Goal: Task Accomplishment & Management: Complete application form

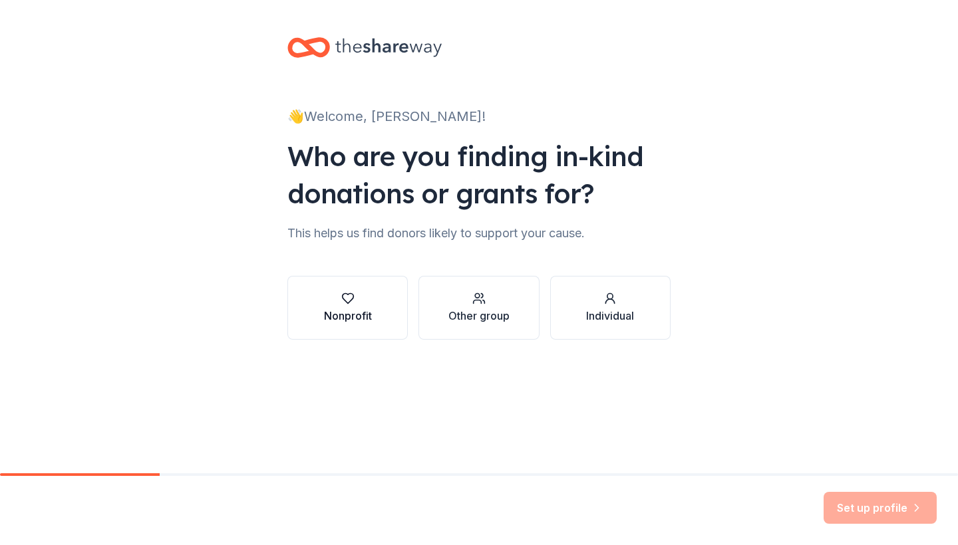
click at [374, 309] on button "Nonprofit" at bounding box center [347, 308] width 120 height 64
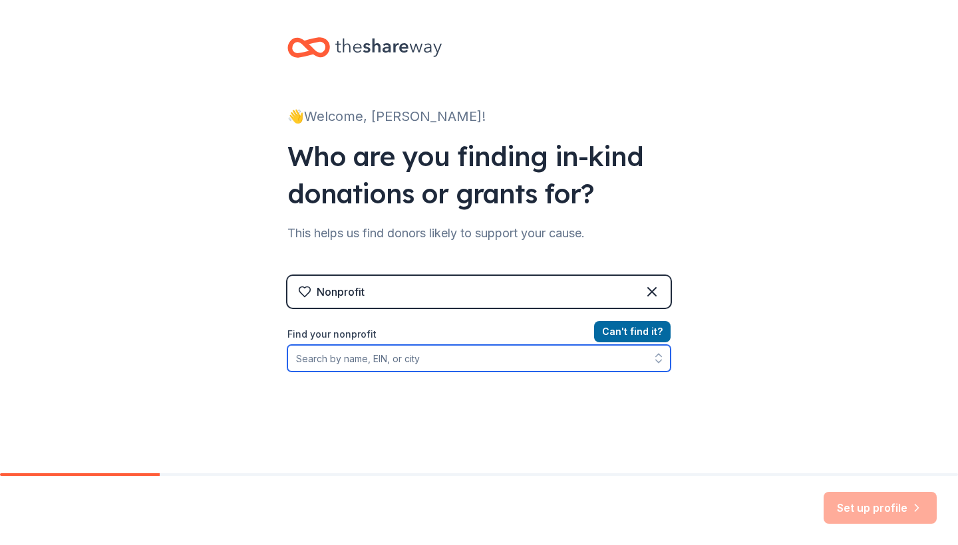
click at [321, 361] on input "Find your nonprofit" at bounding box center [478, 358] width 383 height 27
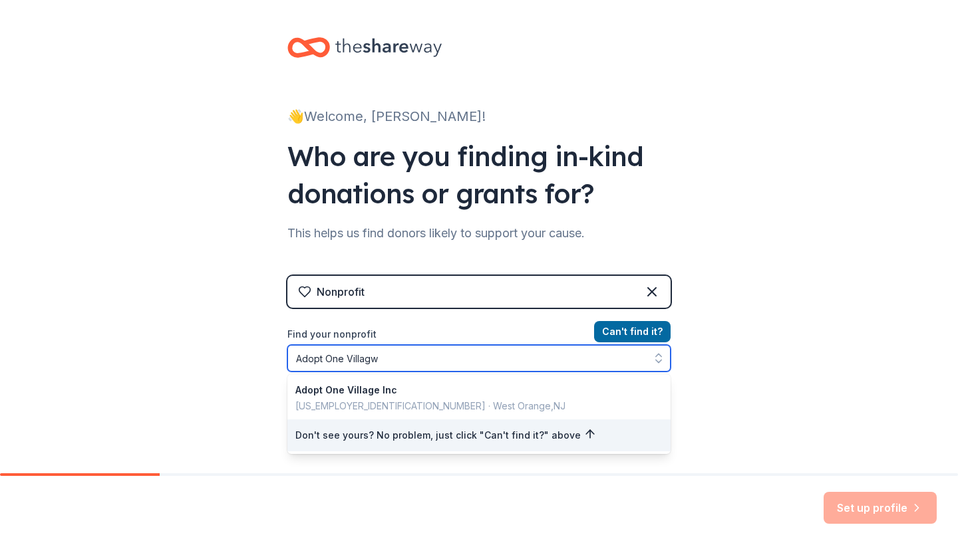
type input "Adopt One Villag"
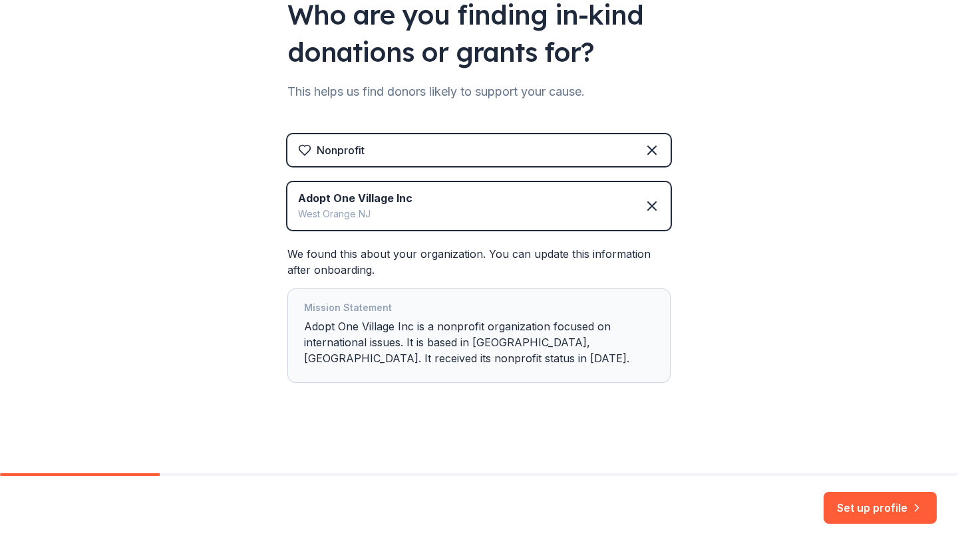
scroll to position [142, 0]
click at [405, 339] on div "Mission Statement Adopt One Village Inc is a nonprofit organization focused on …" at bounding box center [479, 336] width 350 height 72
click at [482, 347] on div "Mission Statement Adopt One Village Inc is a nonprofit organization focused on …" at bounding box center [479, 336] width 350 height 72
click at [444, 363] on div "Mission Statement Adopt One Village Inc is a nonprofit organization focused on …" at bounding box center [479, 336] width 350 height 72
click at [877, 511] on button "Set up profile" at bounding box center [880, 508] width 113 height 32
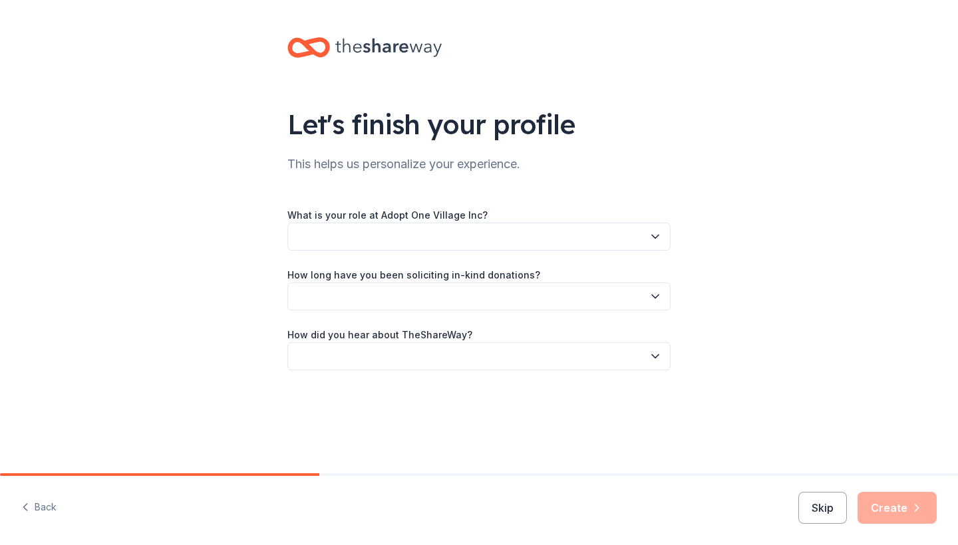
click at [652, 232] on icon "button" at bounding box center [655, 236] width 13 height 13
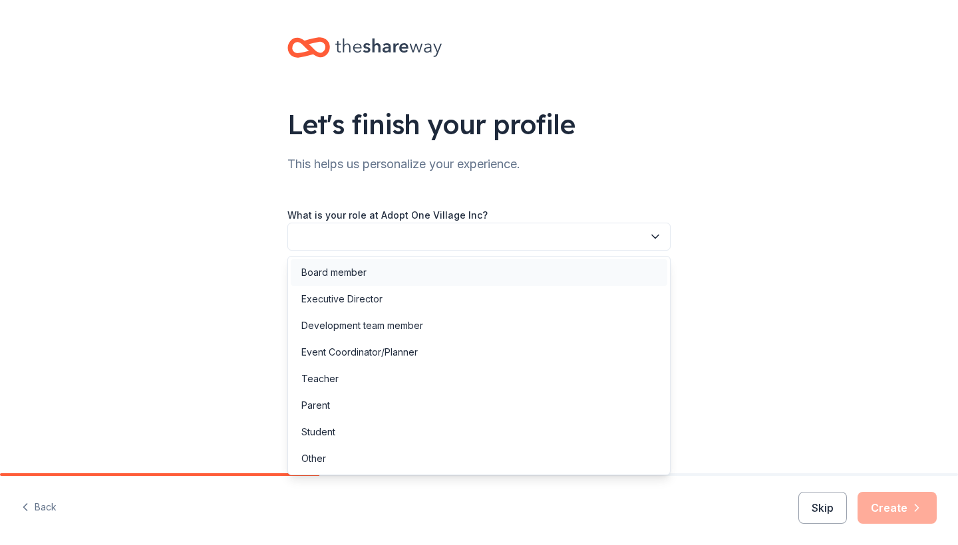
click at [354, 275] on div "Board member" at bounding box center [333, 273] width 65 height 16
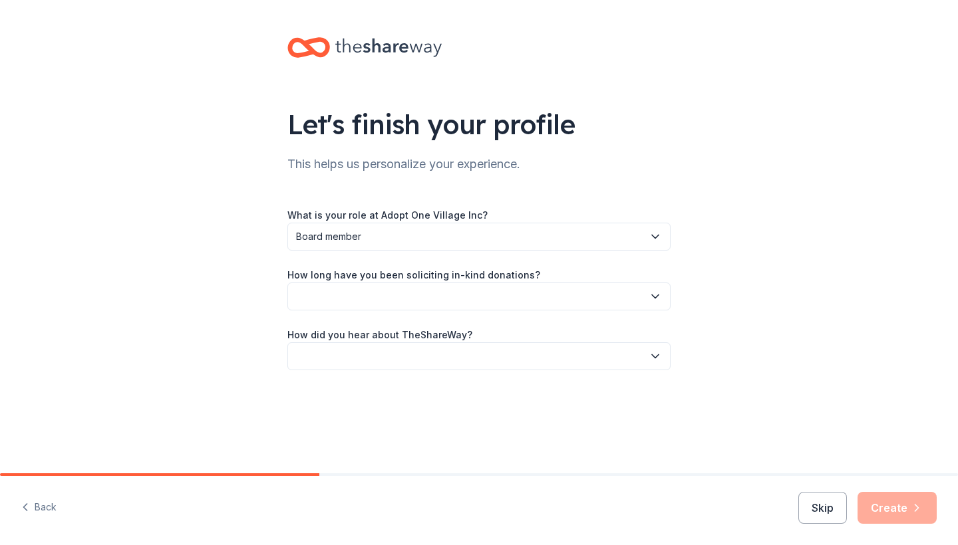
click at [655, 298] on icon "button" at bounding box center [655, 296] width 7 height 3
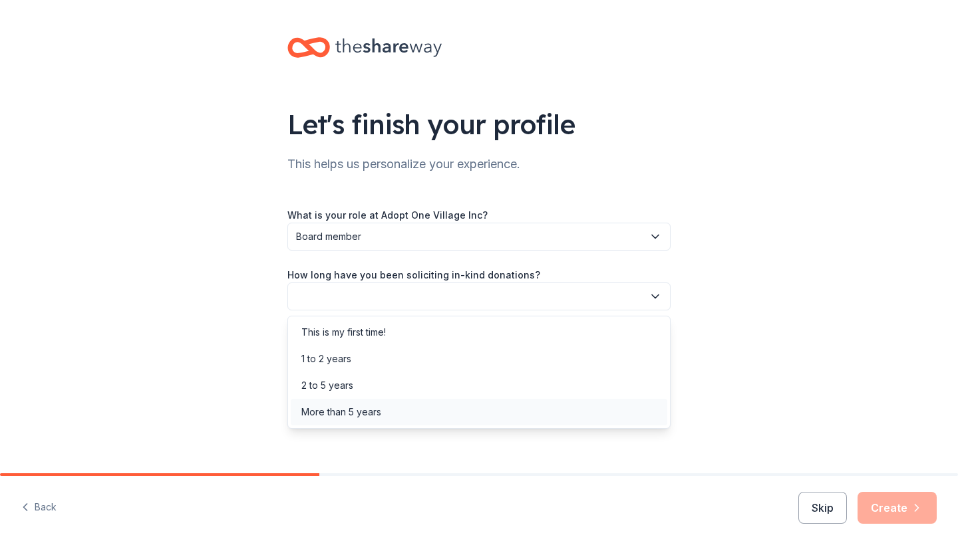
click at [369, 409] on div "More than 5 years" at bounding box center [341, 412] width 80 height 16
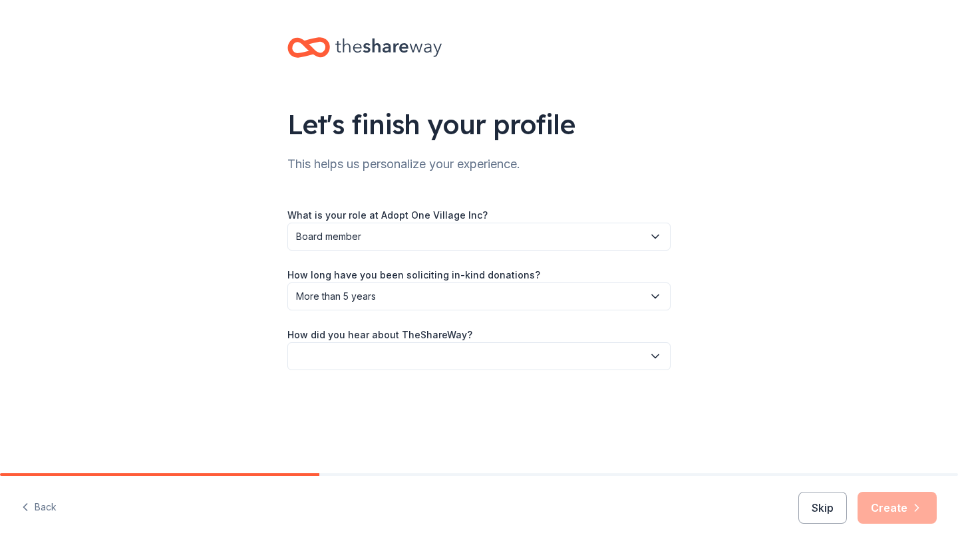
click at [653, 359] on icon "button" at bounding box center [655, 356] width 13 height 13
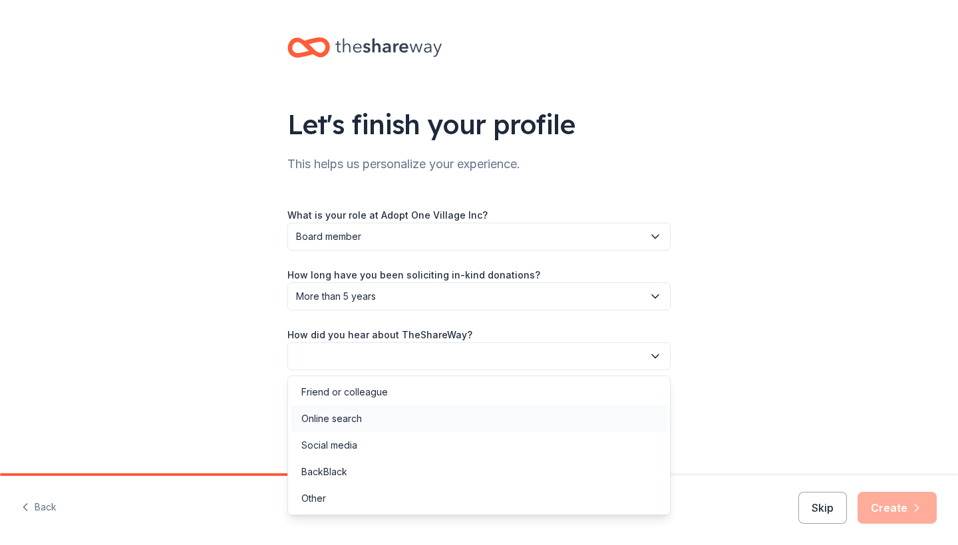
click at [365, 418] on div "Online search" at bounding box center [479, 419] width 377 height 27
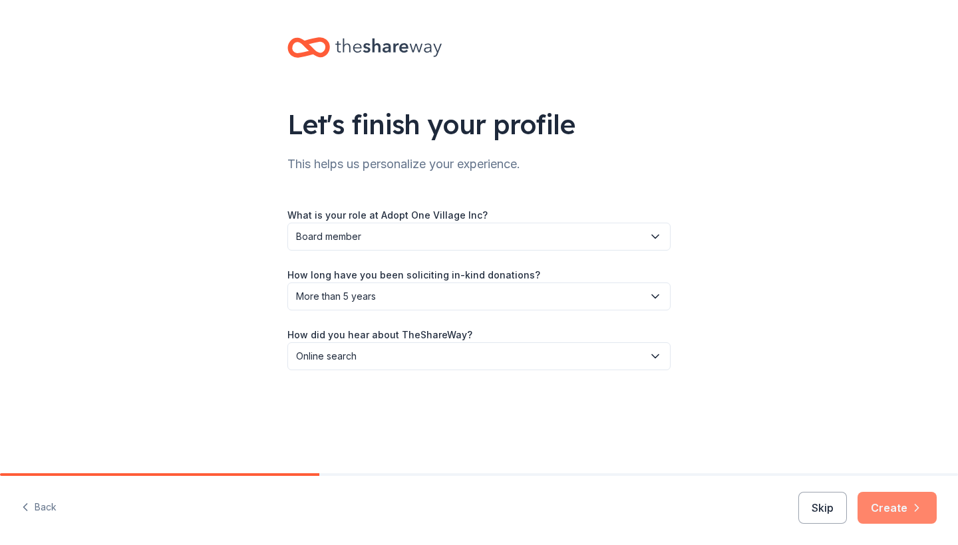
click at [893, 503] on button "Create" at bounding box center [896, 508] width 79 height 32
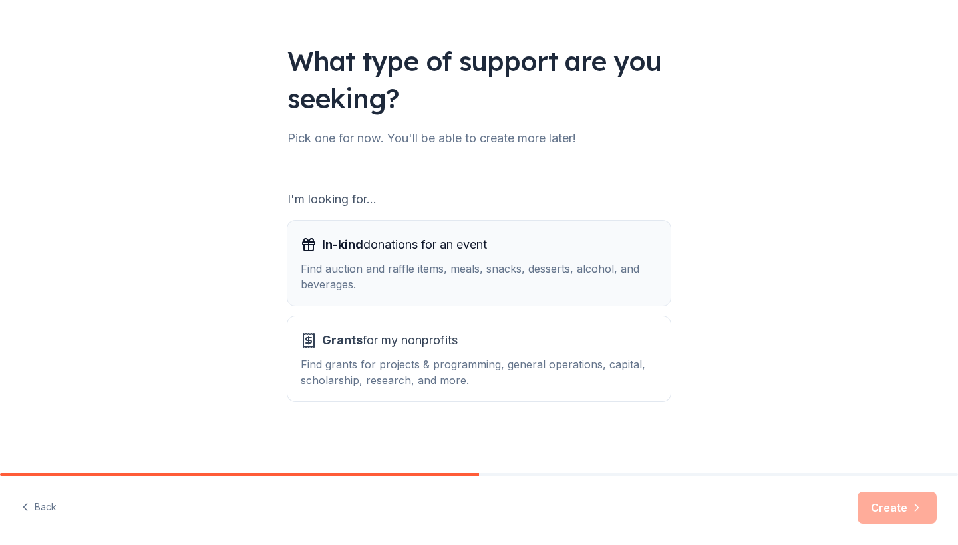
scroll to position [63, 0]
click at [431, 259] on div "In-kind donations for an event Find auction and raffle items, meals, snacks, de…" at bounding box center [479, 263] width 357 height 59
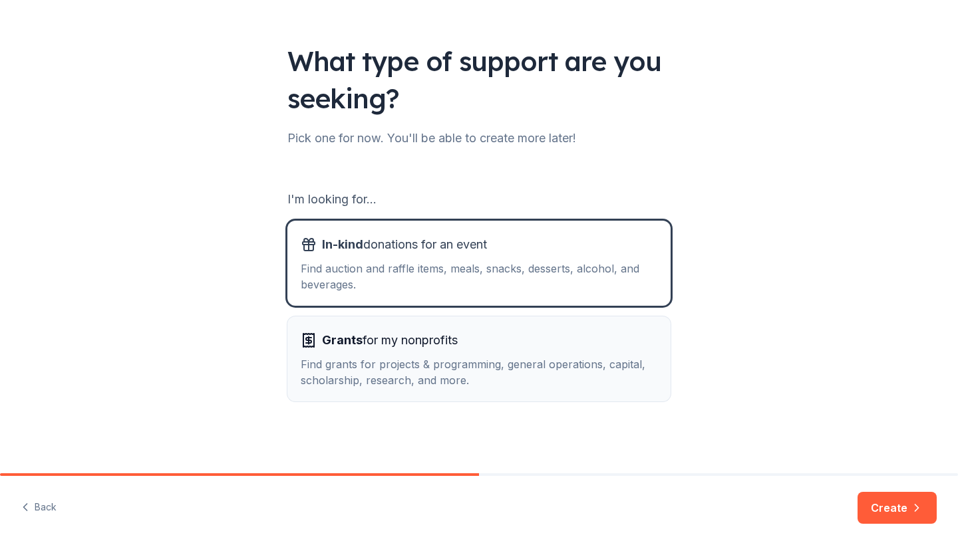
click at [415, 339] on span "Grants for my nonprofits" at bounding box center [390, 340] width 136 height 21
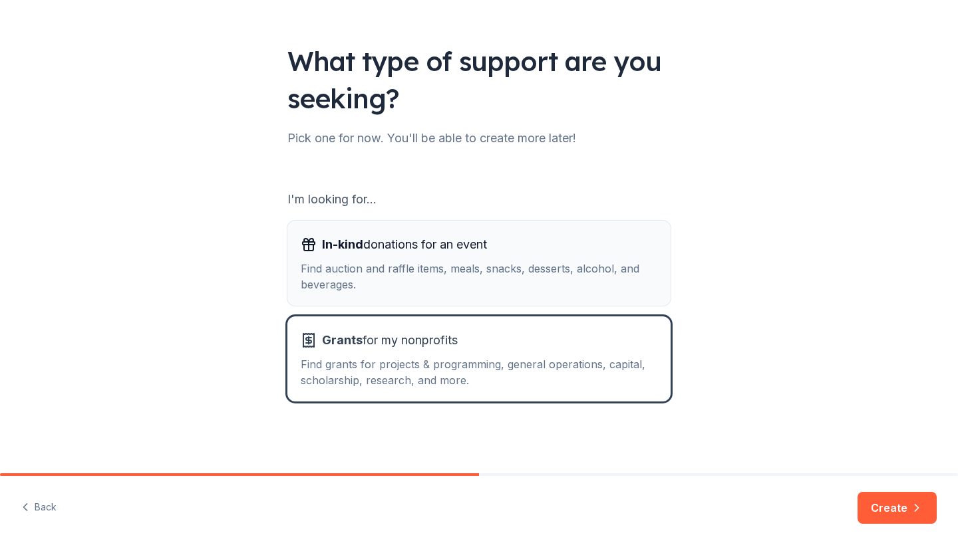
click at [400, 266] on div "Find auction and raffle items, meals, snacks, desserts, alcohol, and beverages." at bounding box center [479, 277] width 357 height 32
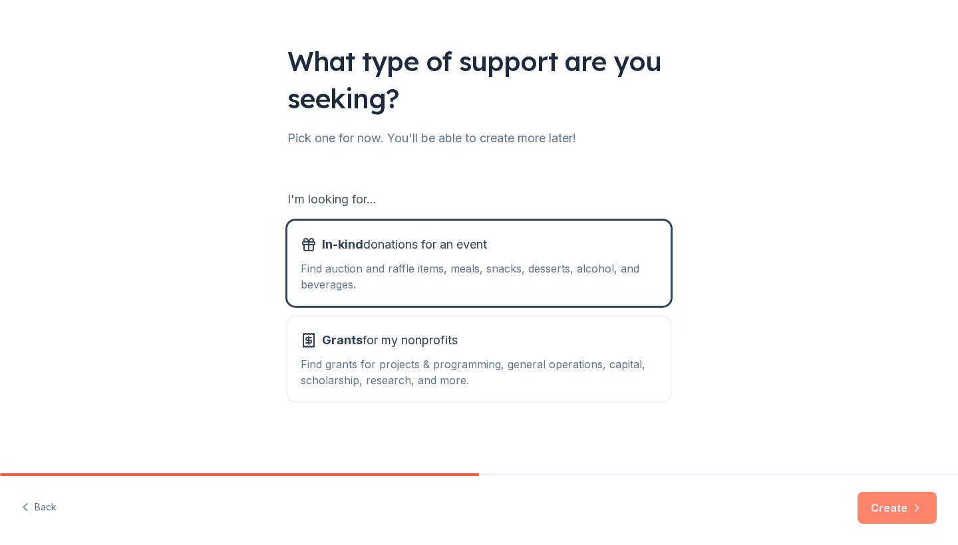
click at [899, 512] on button "Create" at bounding box center [896, 508] width 79 height 32
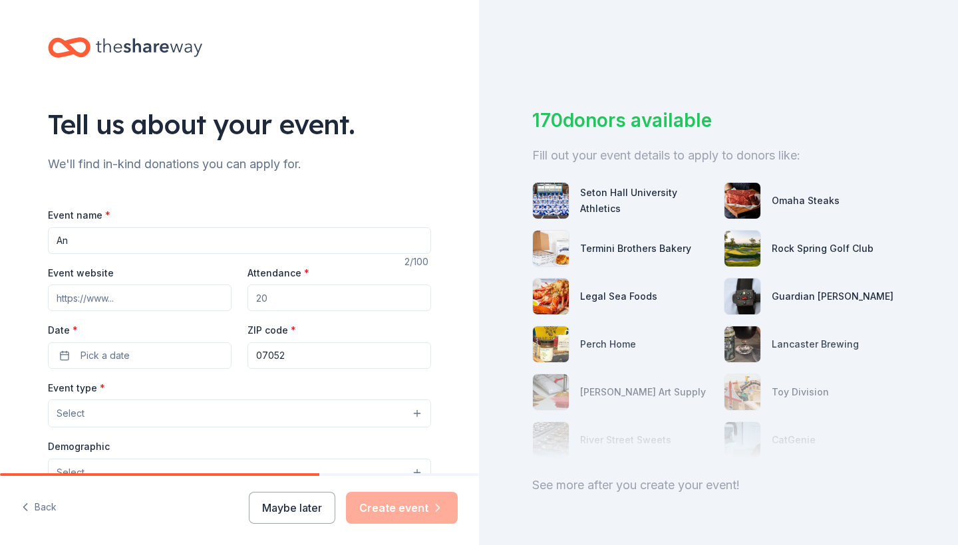
type input "A"
type input "2025 Gala"
drag, startPoint x: 275, startPoint y: 297, endPoint x: 259, endPoint y: 297, distance: 16.0
click at [259, 297] on input "Attendance *" at bounding box center [339, 298] width 184 height 27
type input "150"
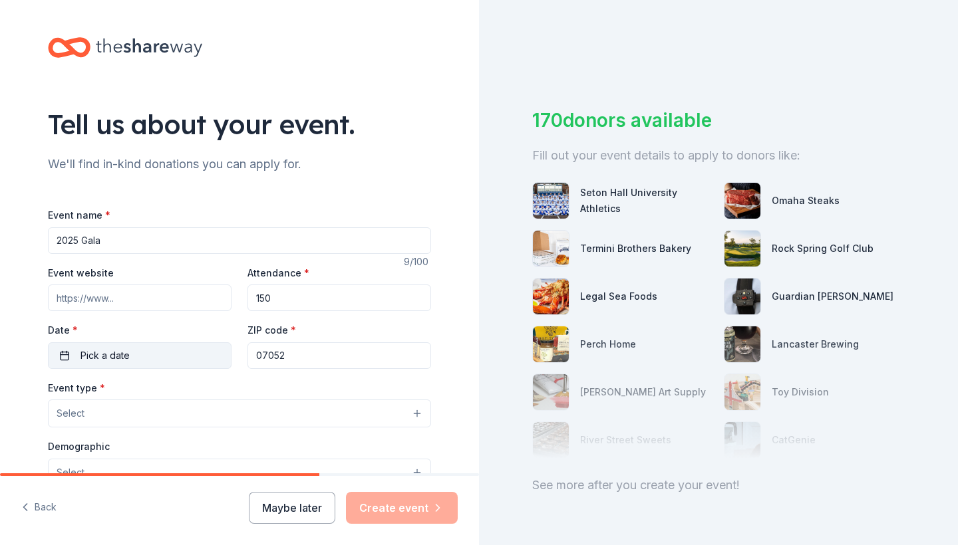
click at [114, 351] on span "Pick a date" at bounding box center [104, 356] width 49 height 16
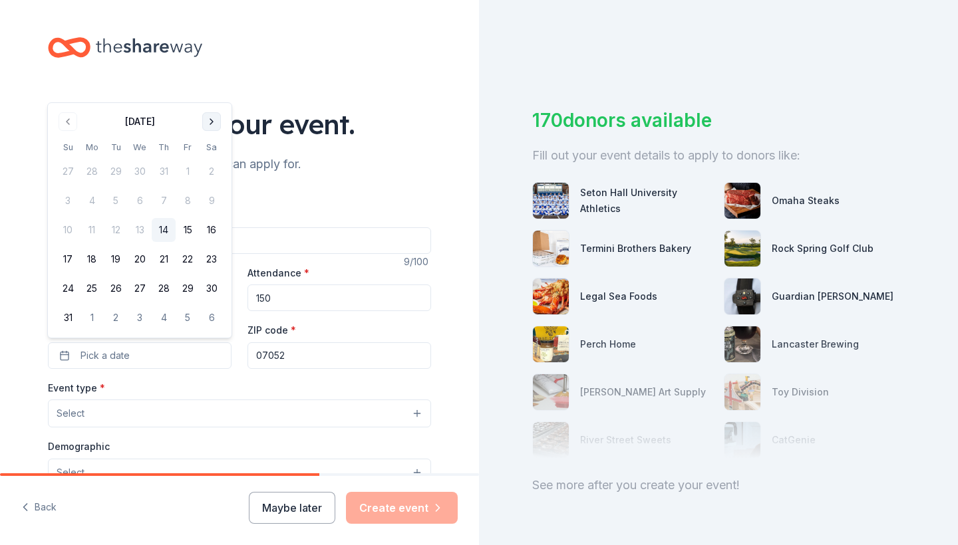
click at [211, 117] on button "Go to next month" at bounding box center [211, 121] width 19 height 19
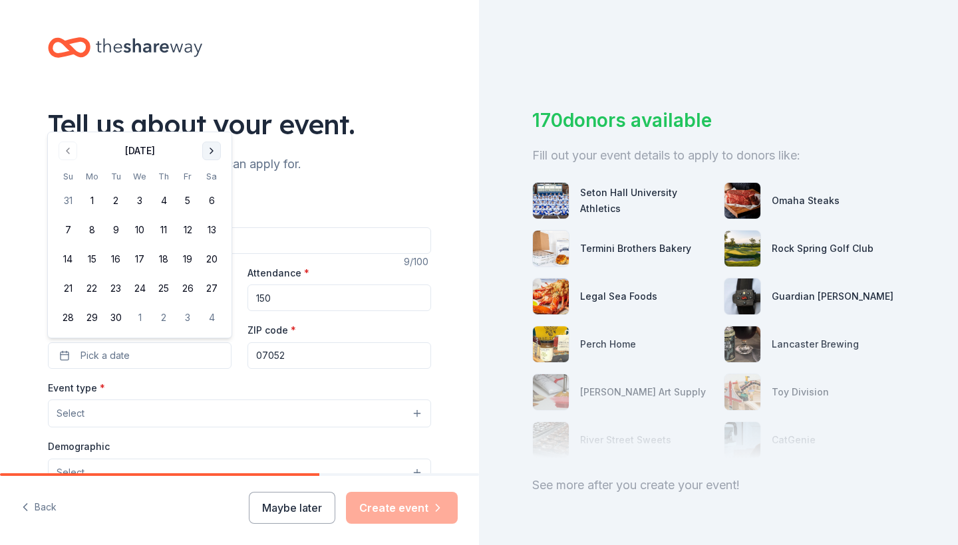
click at [211, 117] on div "Tell us about your event." at bounding box center [239, 124] width 383 height 37
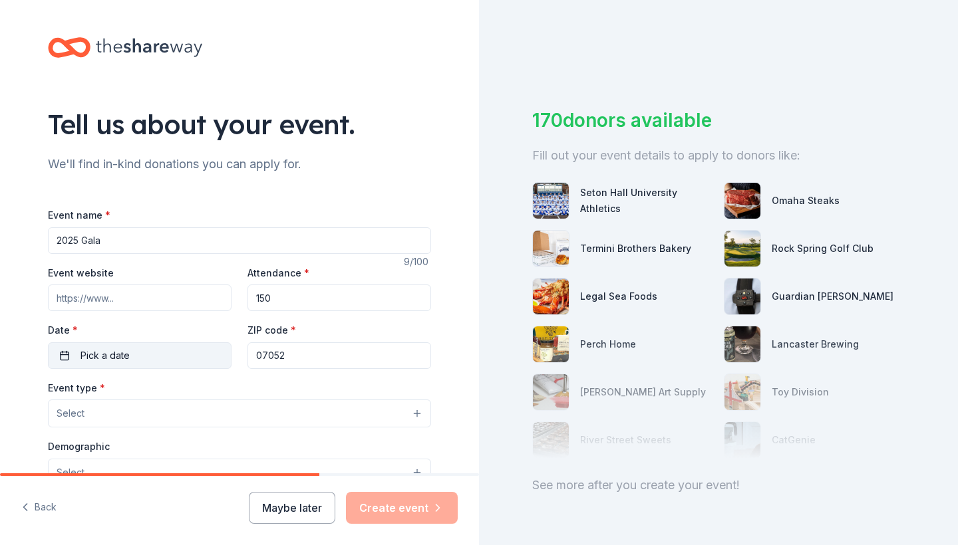
click at [104, 353] on span "Pick a date" at bounding box center [104, 356] width 49 height 16
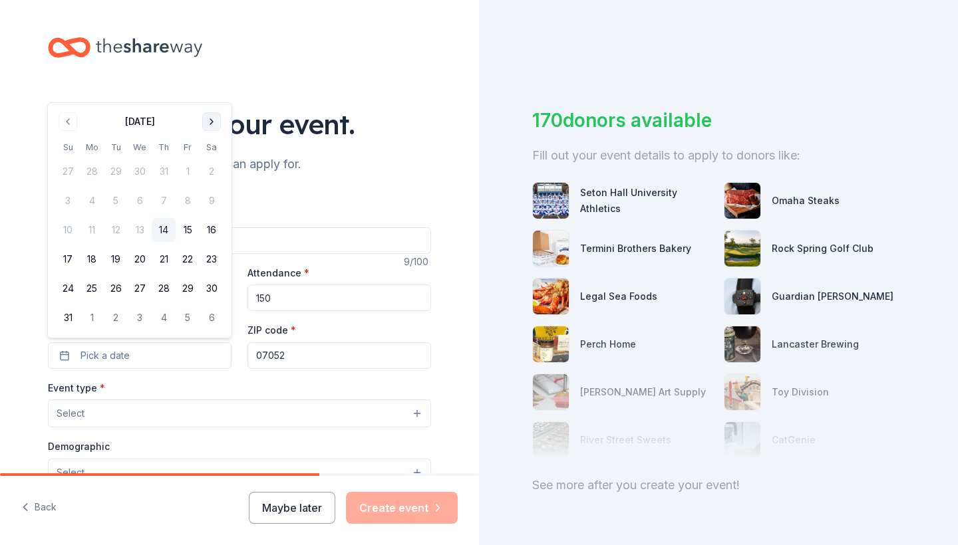
click at [216, 120] on button "Go to next month" at bounding box center [211, 121] width 19 height 19
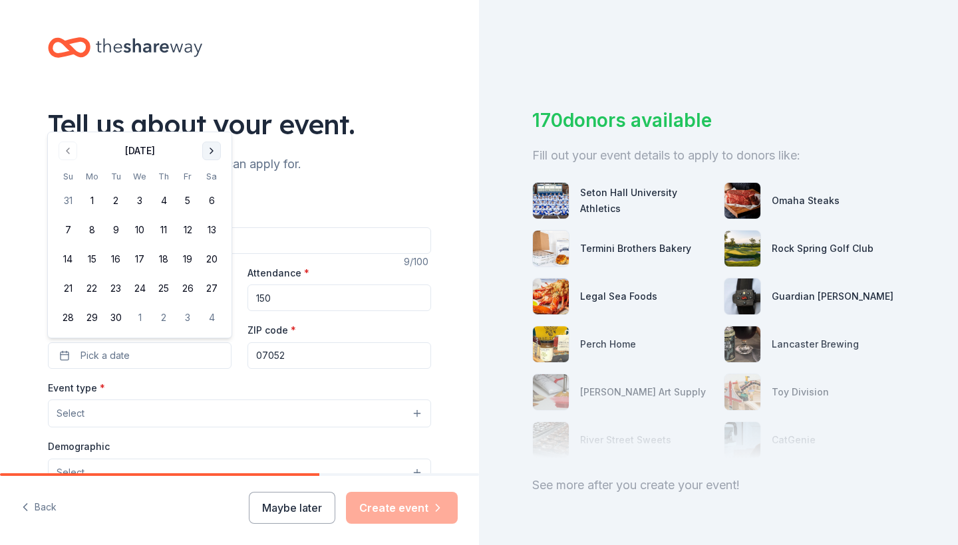
click at [208, 150] on button "Go to next month" at bounding box center [211, 151] width 19 height 19
click at [211, 199] on button "4" at bounding box center [212, 201] width 24 height 24
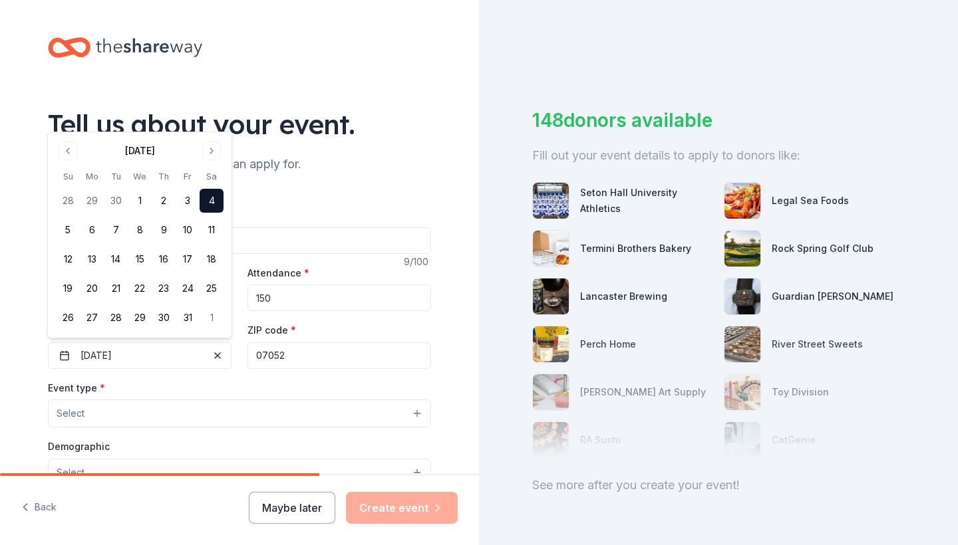
click at [428, 380] on div "Event type * Select" at bounding box center [239, 404] width 383 height 49
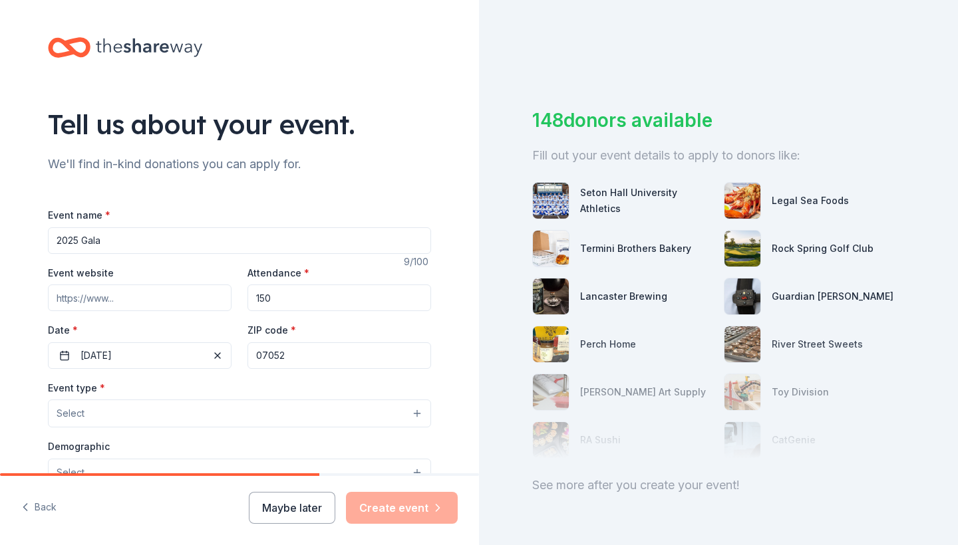
click at [416, 412] on button "Select" at bounding box center [239, 414] width 383 height 28
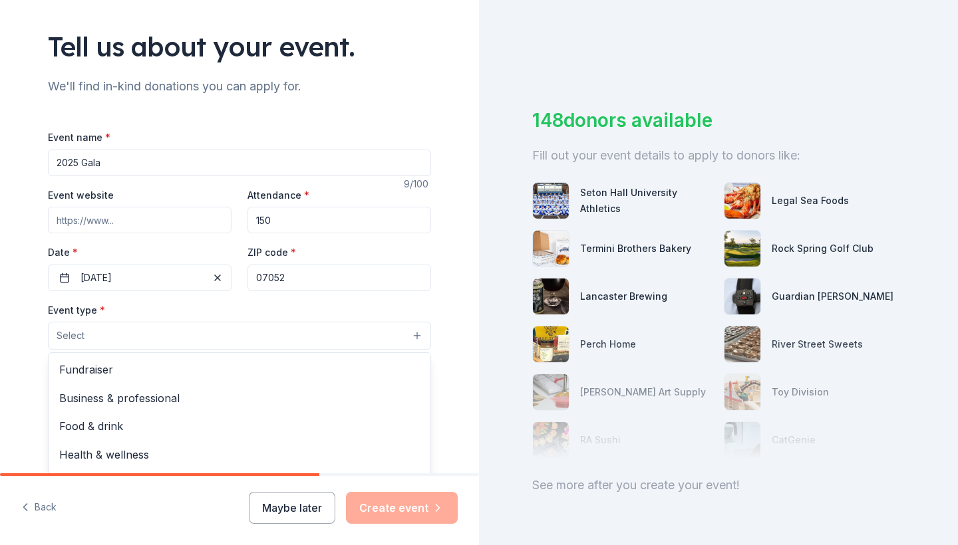
scroll to position [86, 0]
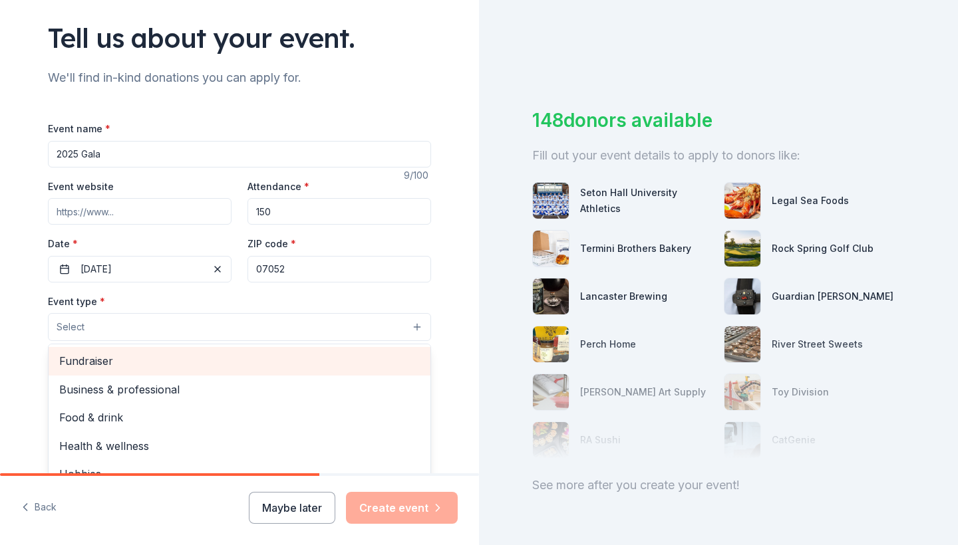
click at [102, 362] on span "Fundraiser" at bounding box center [239, 361] width 361 height 17
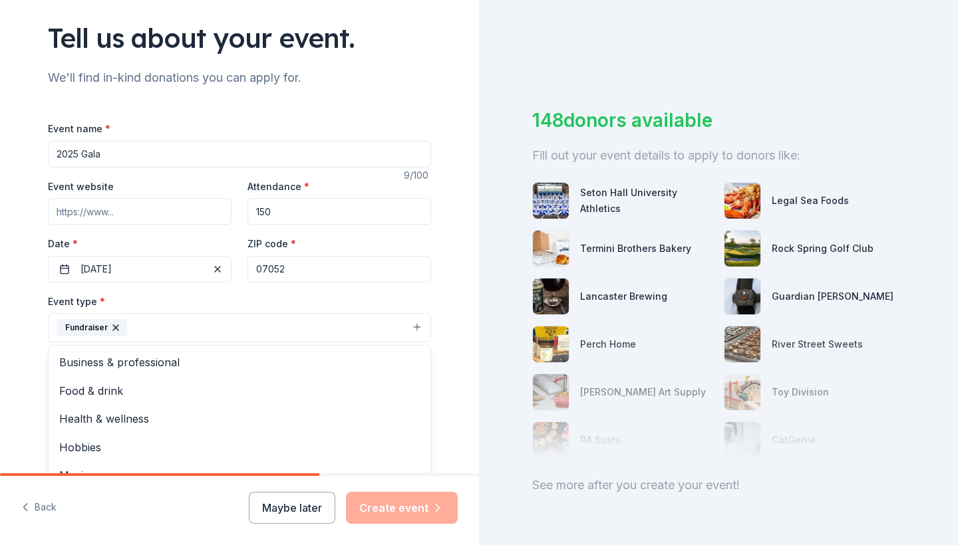
click at [64, 209] on div "Event name * 2025 Gala 9 /100 Event website Attendance * 150 Date * 10/04/2025 …" at bounding box center [239, 428] width 383 height 616
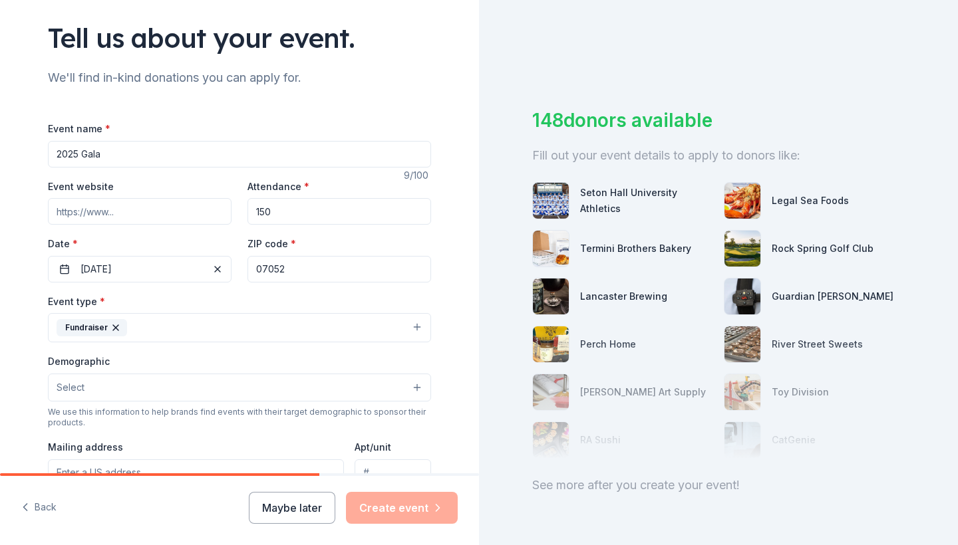
paste input "https://www.zeffy.com/en-US/ticketing/2025-fundraising-gala-1357"
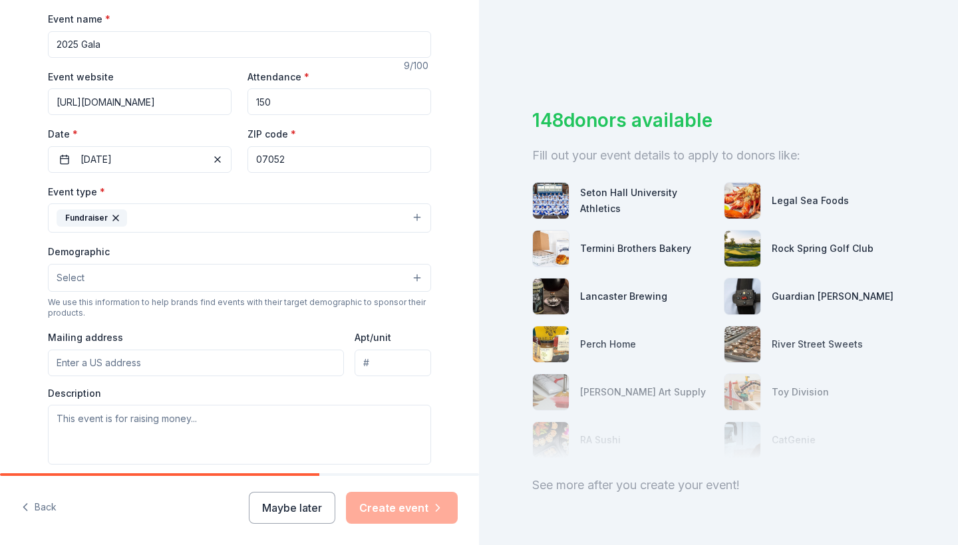
scroll to position [198, 0]
type input "https://www.zeffy.com/en-US/ticketing/2025-fundraising-gala-1357"
click at [417, 275] on button "Select" at bounding box center [239, 276] width 383 height 28
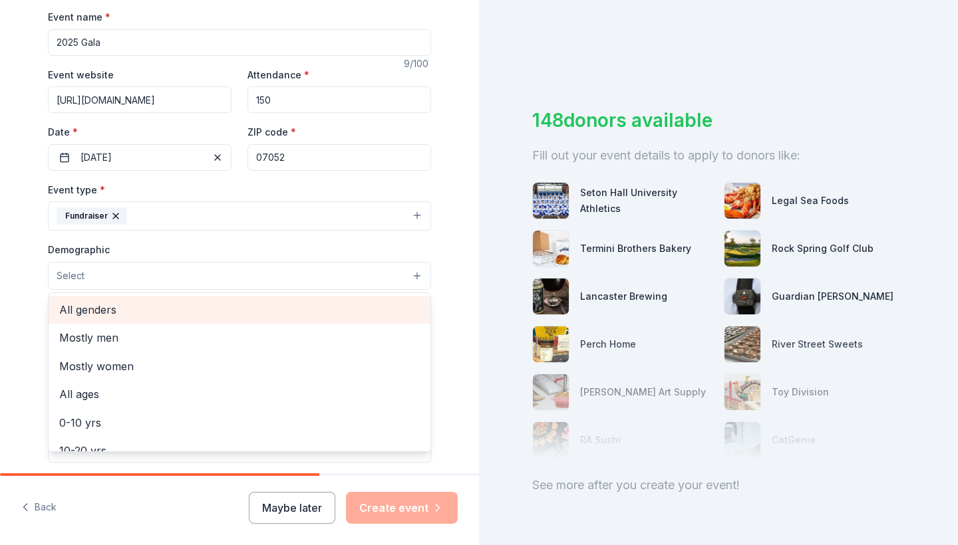
click at [115, 307] on span "All genders" at bounding box center [239, 309] width 361 height 17
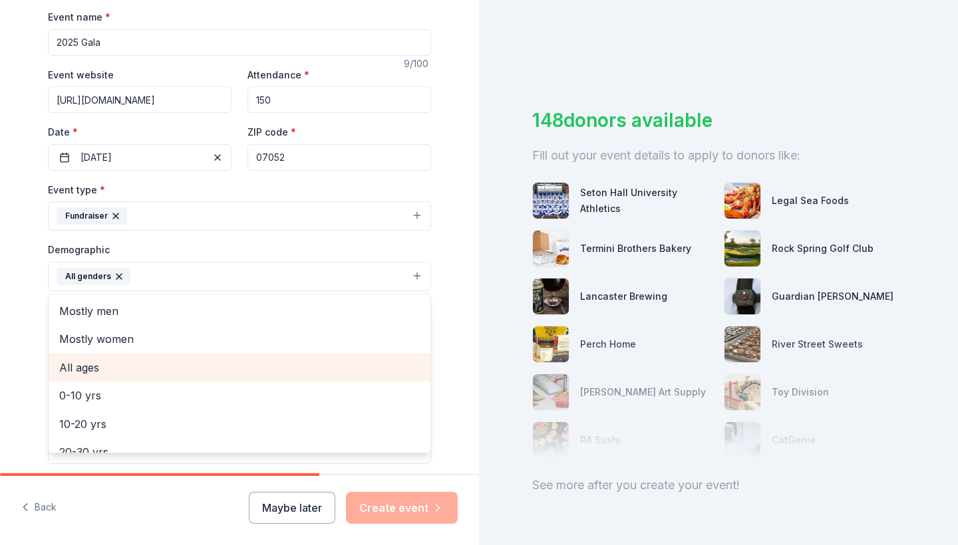
click at [92, 368] on span "All ages" at bounding box center [239, 367] width 361 height 17
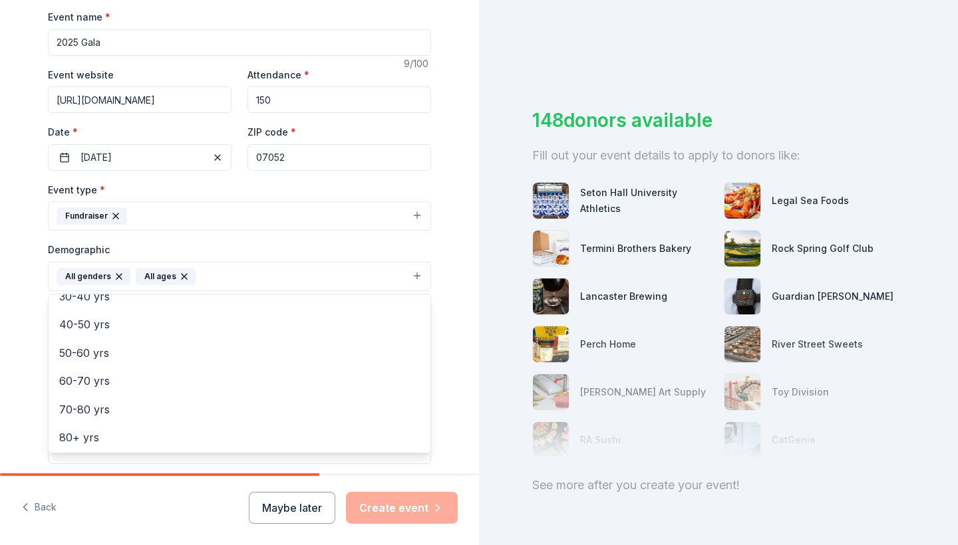
scroll to position [154, 0]
click at [465, 318] on div "Tell us about your event. We'll find in-kind donations you can apply for. Event…" at bounding box center [239, 246] width 479 height 888
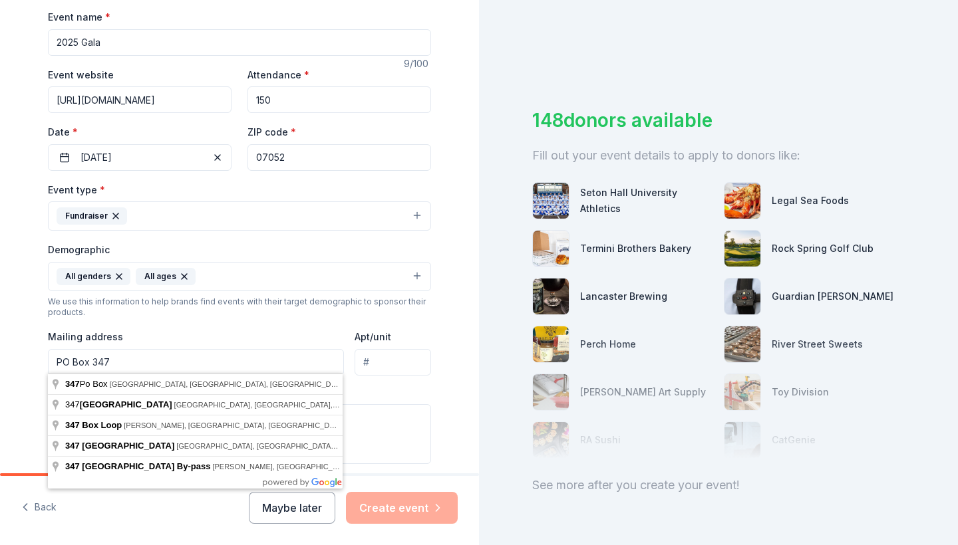
click at [15, 359] on div "Tell us about your event. We'll find in-kind donations you can apply for. Event…" at bounding box center [239, 246] width 479 height 888
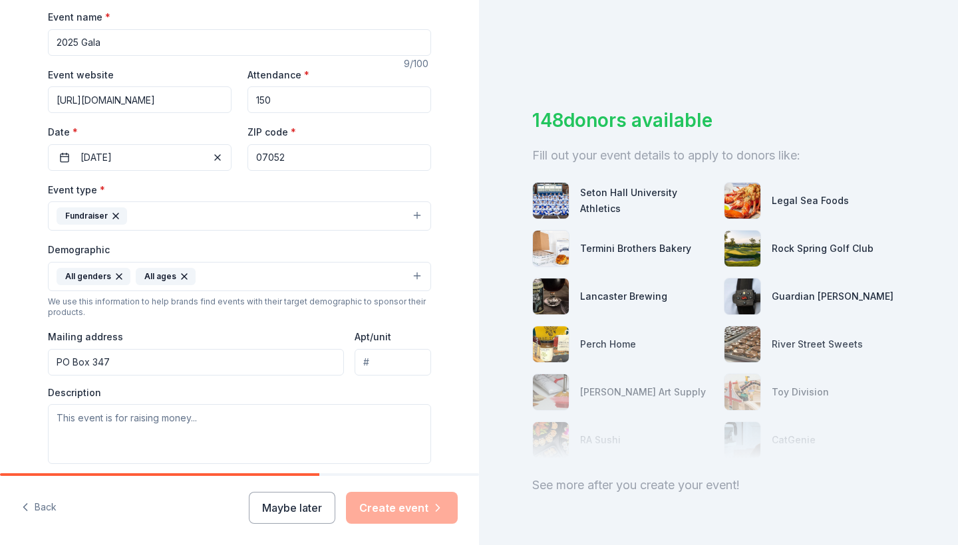
click at [139, 364] on input "PO Box 347" at bounding box center [196, 362] width 296 height 27
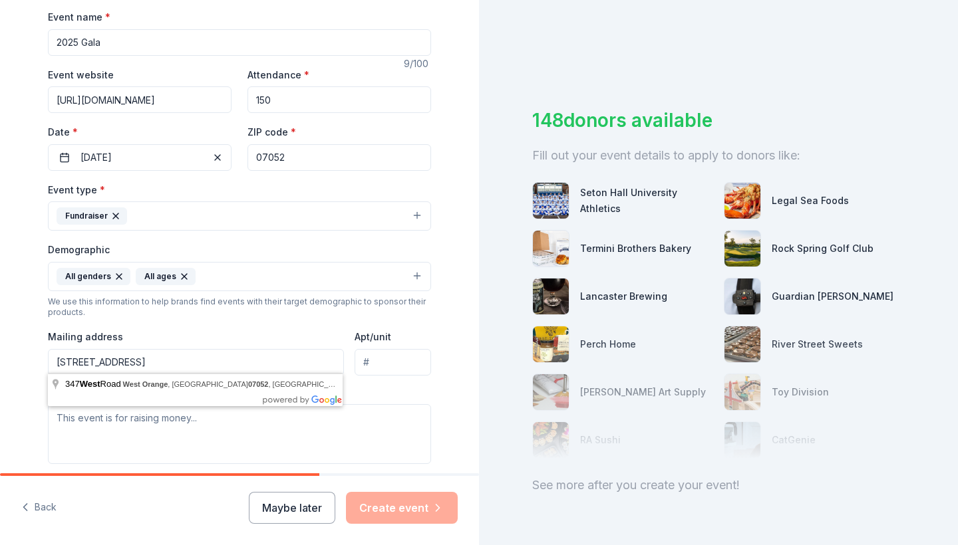
type input "PO Box 347 West Orange, NJ 07052"
click at [21, 343] on div "Tell us about your event. We'll find in-kind donations you can apply for. Event…" at bounding box center [239, 246] width 479 height 888
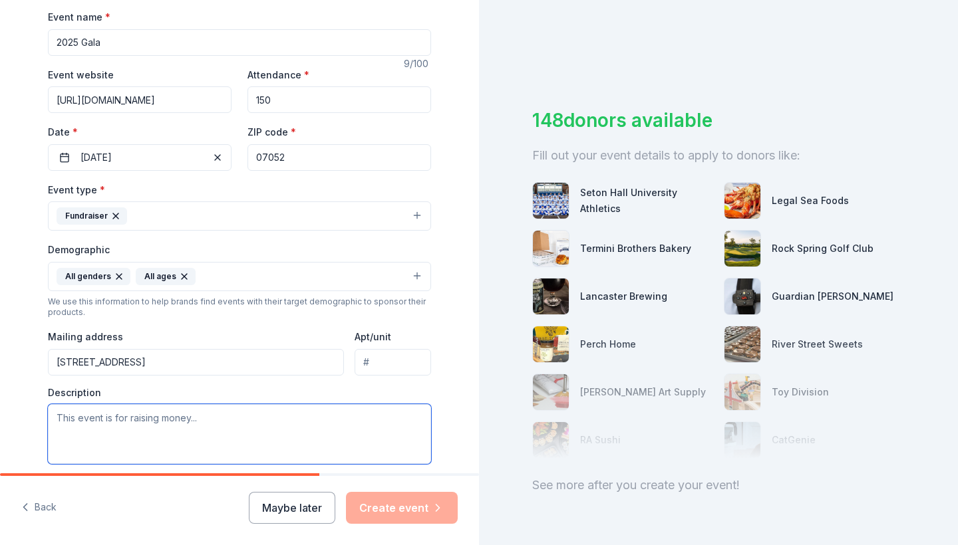
click at [67, 414] on textarea at bounding box center [239, 434] width 383 height 60
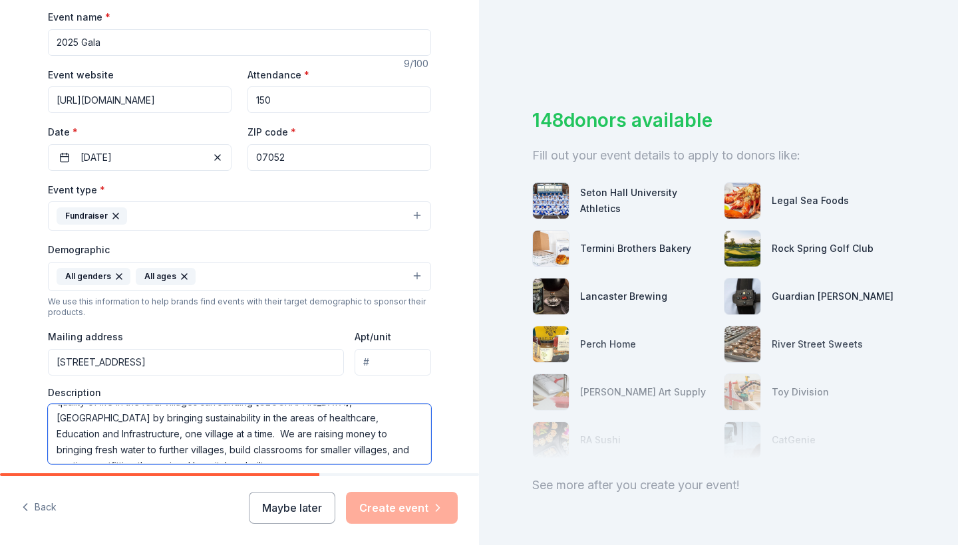
scroll to position [40, 0]
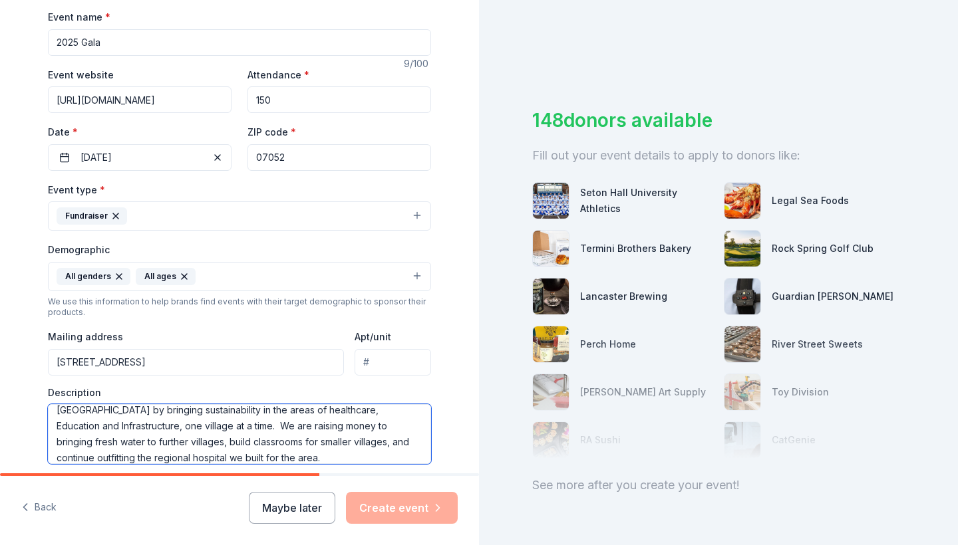
click at [345, 423] on textarea "This event will raise money to support our Mission. Our mission is to improve t…" at bounding box center [239, 434] width 383 height 60
click at [303, 422] on textarea "This event will raise money to support our Mission. Our mission is to improve t…" at bounding box center [239, 434] width 383 height 60
click at [118, 440] on textarea "This event will raise money to support our Mission. Our mission is to improve t…" at bounding box center [239, 434] width 383 height 60
click at [293, 442] on textarea "This event will raise money to support our Mission. Our mission is to improve t…" at bounding box center [239, 434] width 383 height 60
click at [188, 455] on textarea "This event will raise money to support our Mission. Our mission is to improve t…" at bounding box center [239, 434] width 383 height 60
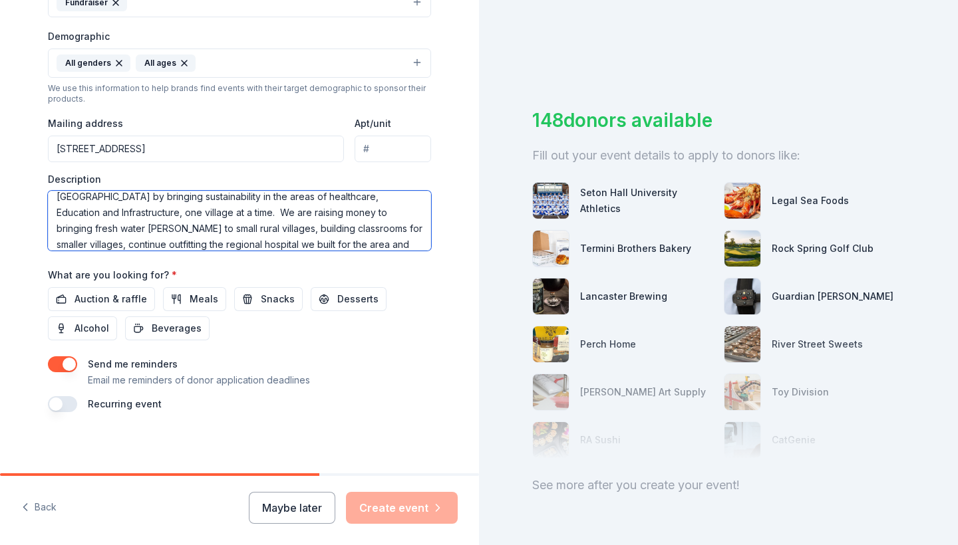
scroll to position [411, 0]
click at [98, 295] on span "Auction & raffle" at bounding box center [111, 300] width 73 height 16
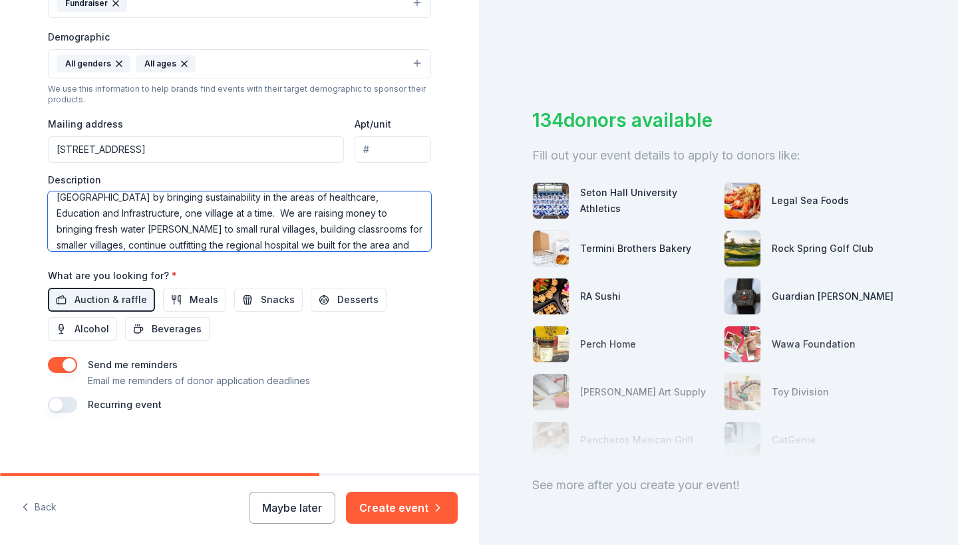
click at [187, 226] on textarea "This event will raise money to support our Mission. Our mission is to improve t…" at bounding box center [239, 222] width 383 height 60
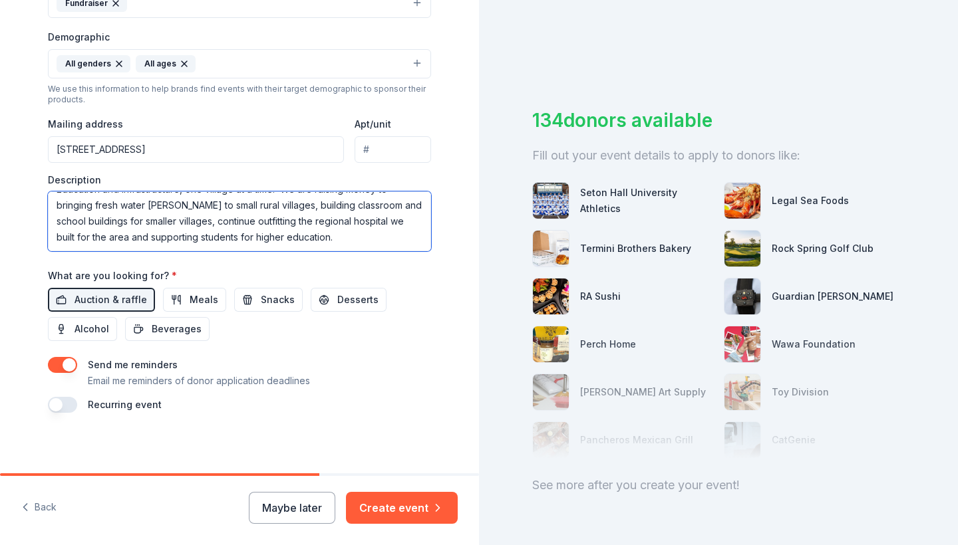
scroll to position [64, 0]
click at [350, 219] on textarea "This event will raise money to support our Mission. Our mission is to improve t…" at bounding box center [239, 222] width 383 height 60
type textarea "This event will raise money to support our Mission. Our mission is to improve t…"
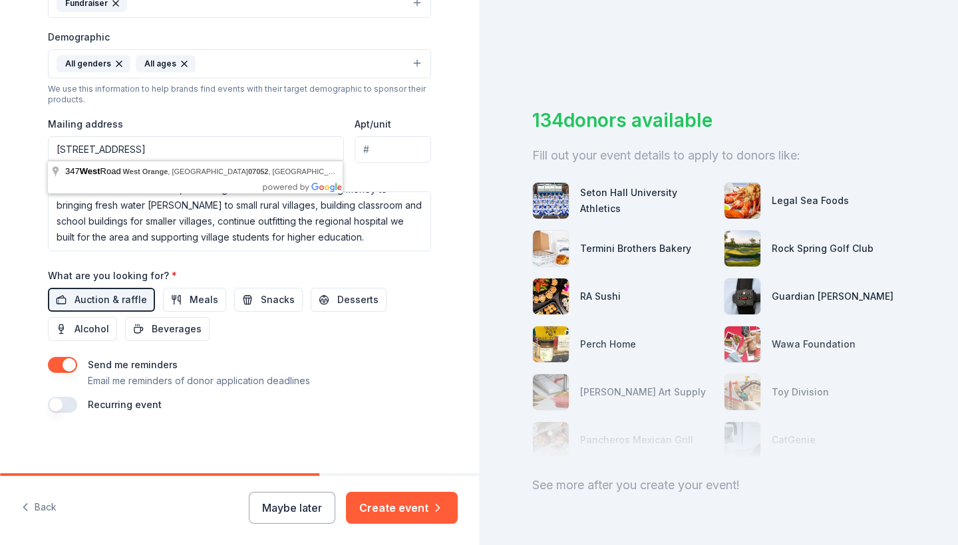
click at [108, 146] on input "PO Box 347 West Orange, NJ 07052" at bounding box center [196, 149] width 296 height 27
type input "23 Mayfair Drive, West Orange, NJ, 07052"
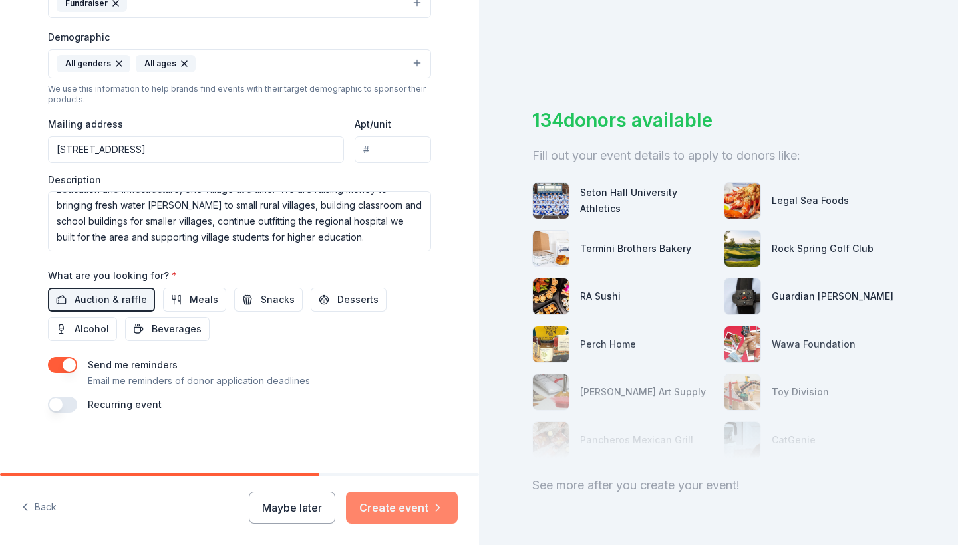
click at [398, 506] on button "Create event" at bounding box center [402, 508] width 112 height 32
click at [407, 509] on div "Maybe later Create event" at bounding box center [353, 508] width 209 height 32
click at [309, 512] on div "Maybe later Create event" at bounding box center [353, 508] width 209 height 32
click at [386, 504] on div "Maybe later Create event" at bounding box center [353, 508] width 209 height 32
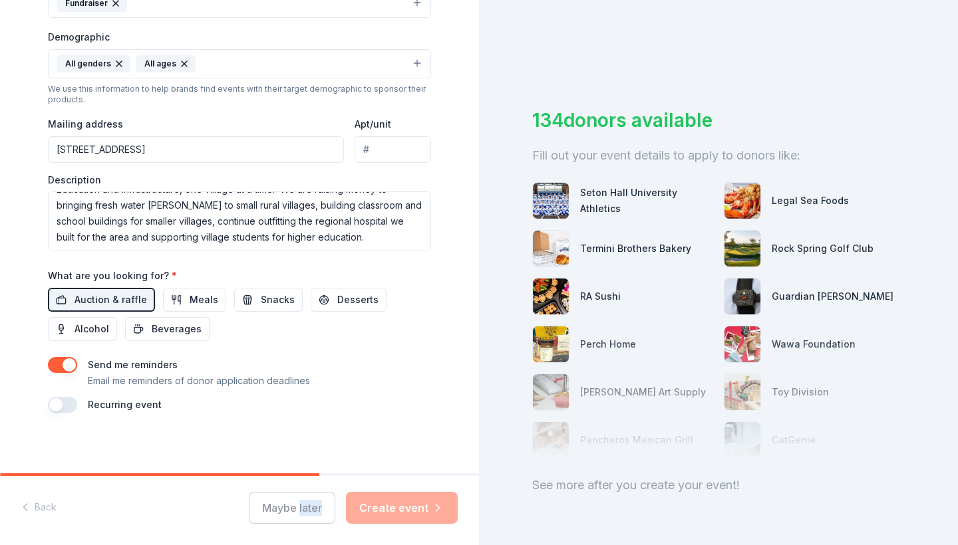
click at [386, 504] on div "Maybe later Create event" at bounding box center [353, 508] width 209 height 32
click at [406, 506] on div "Maybe later Create event" at bounding box center [353, 508] width 209 height 32
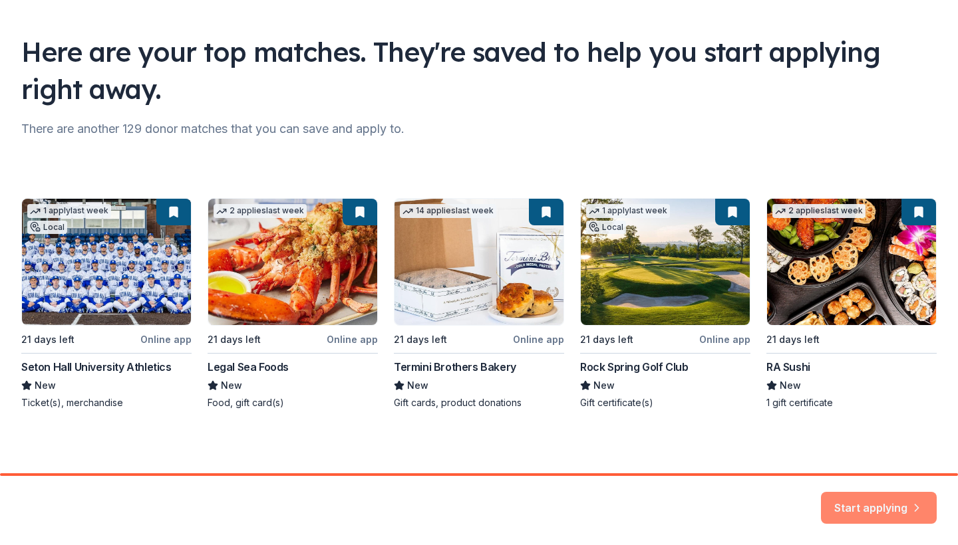
click at [877, 502] on button "Start applying" at bounding box center [879, 500] width 116 height 32
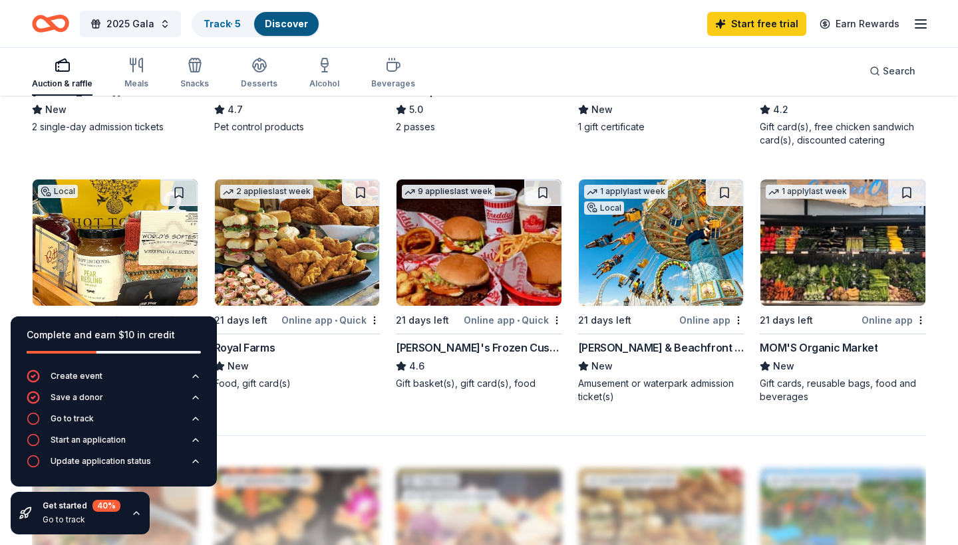
scroll to position [836, 0]
click at [642, 245] on img at bounding box center [661, 243] width 165 height 126
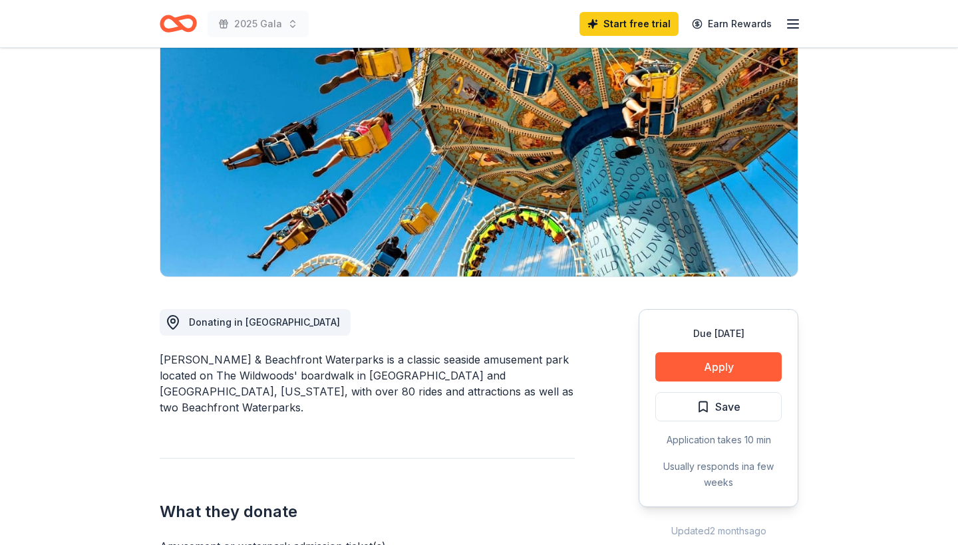
scroll to position [128, 0]
click at [712, 367] on button "Apply" at bounding box center [718, 366] width 126 height 29
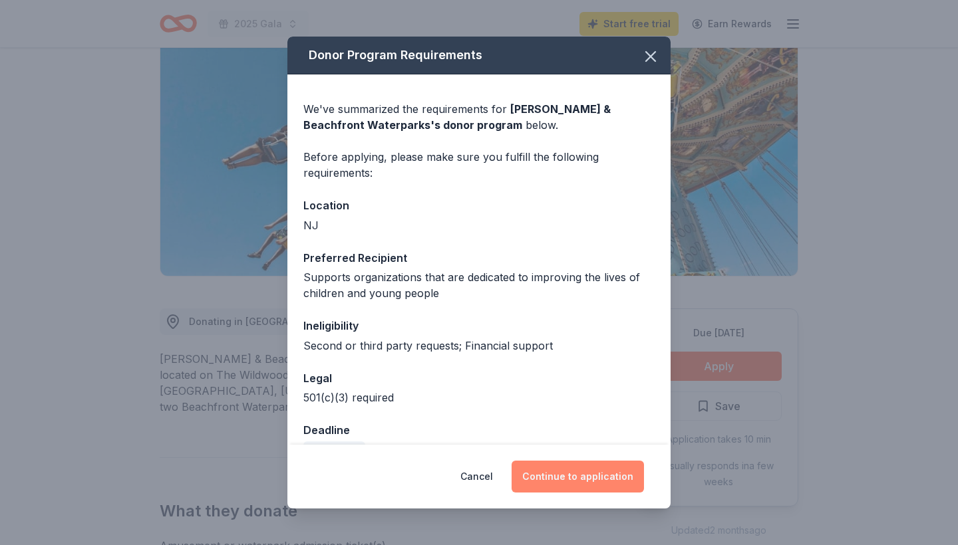
click at [581, 474] on button "Continue to application" at bounding box center [578, 477] width 132 height 32
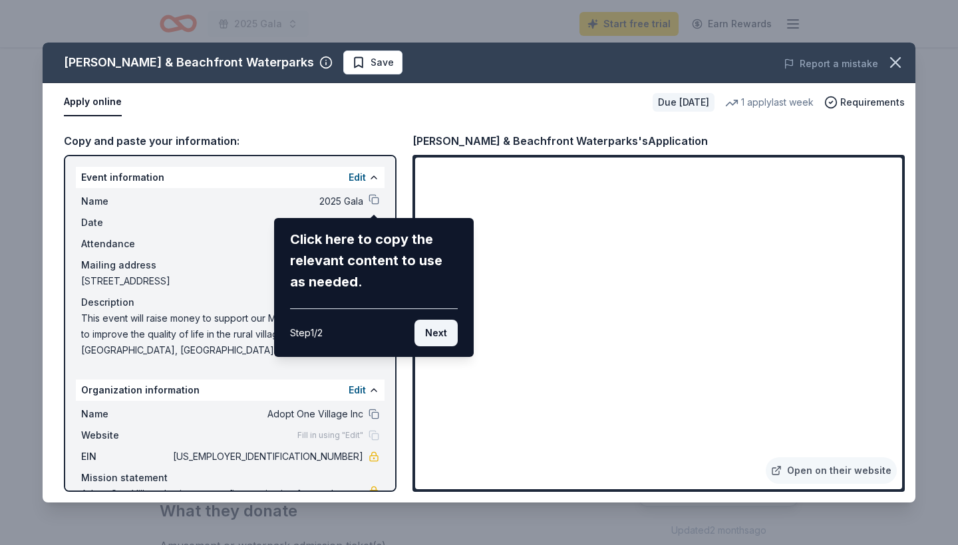
click at [436, 330] on button "Next" at bounding box center [435, 333] width 43 height 27
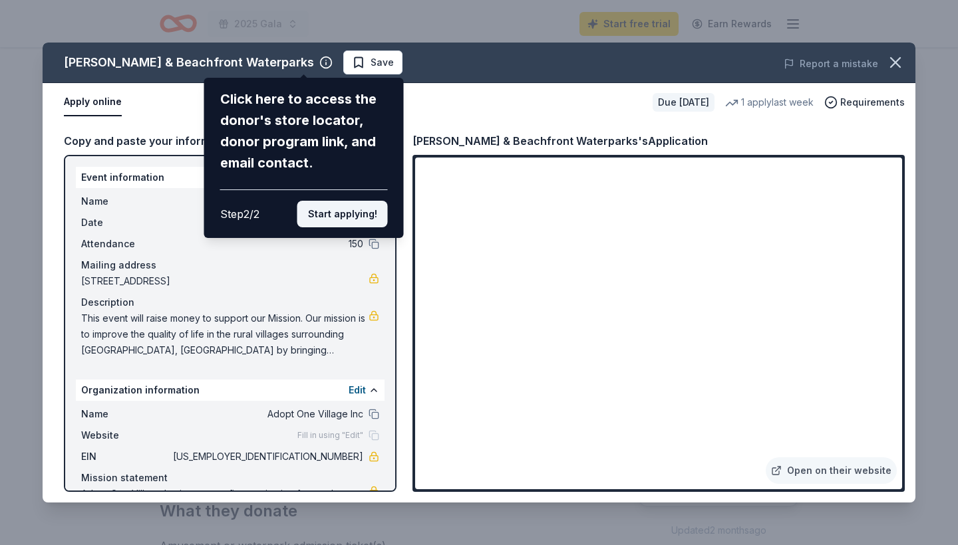
click at [345, 201] on button "Start applying!" at bounding box center [342, 214] width 90 height 27
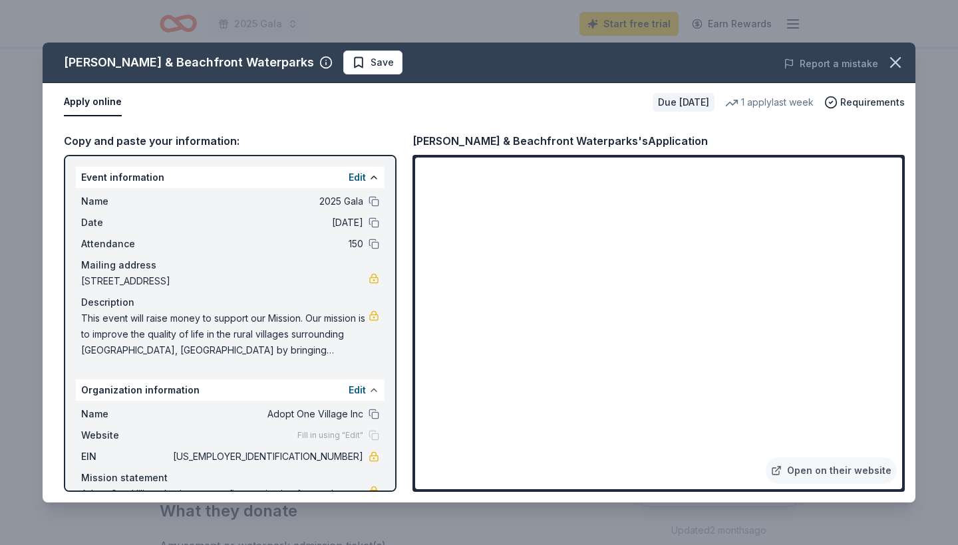
click at [375, 388] on button at bounding box center [374, 390] width 11 height 11
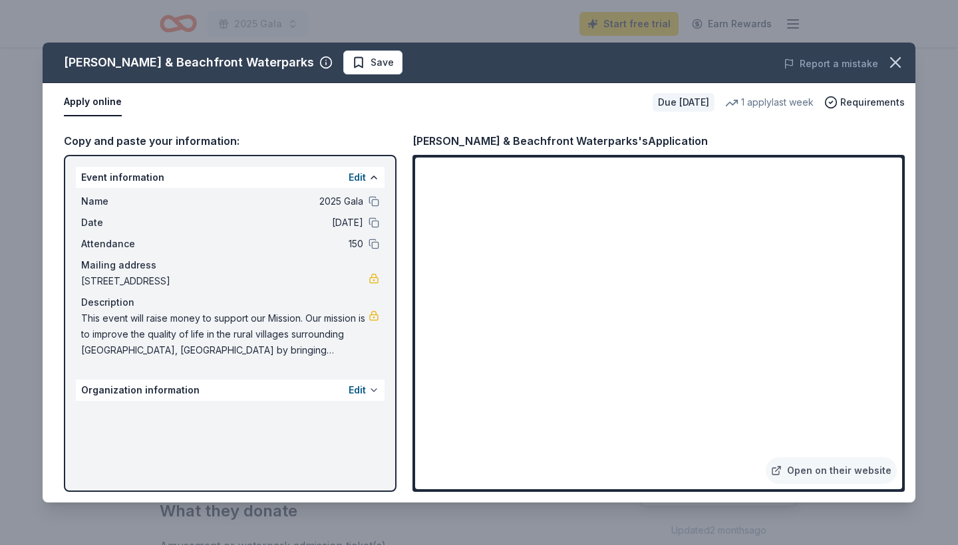
click at [372, 385] on button at bounding box center [374, 390] width 11 height 11
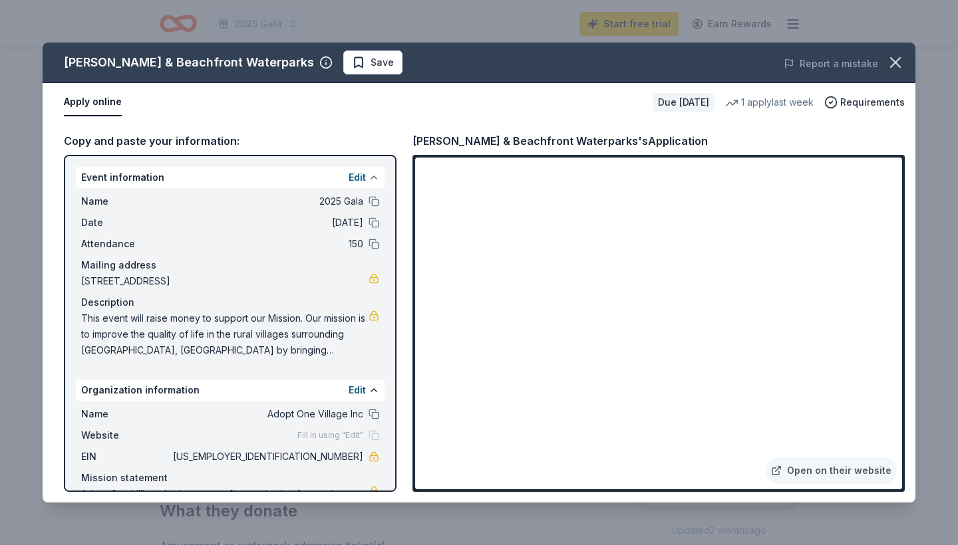
click at [371, 173] on button at bounding box center [374, 177] width 11 height 11
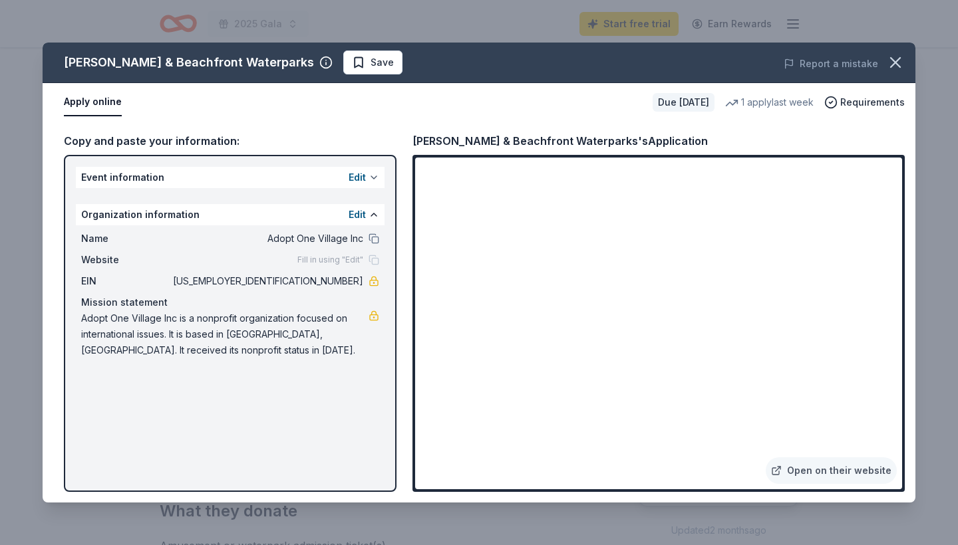
click at [375, 178] on button at bounding box center [374, 177] width 11 height 11
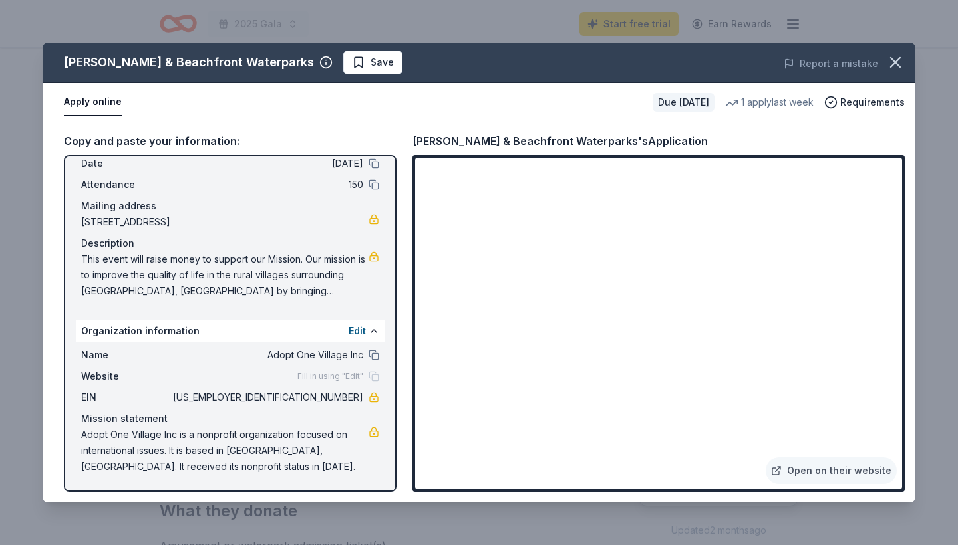
scroll to position [59, 0]
click at [373, 432] on link at bounding box center [374, 432] width 11 height 11
click at [460, 27] on div "Morey's Piers & Beachfront Waterparks Save Report a mistake Apply online Due in…" at bounding box center [479, 272] width 958 height 545
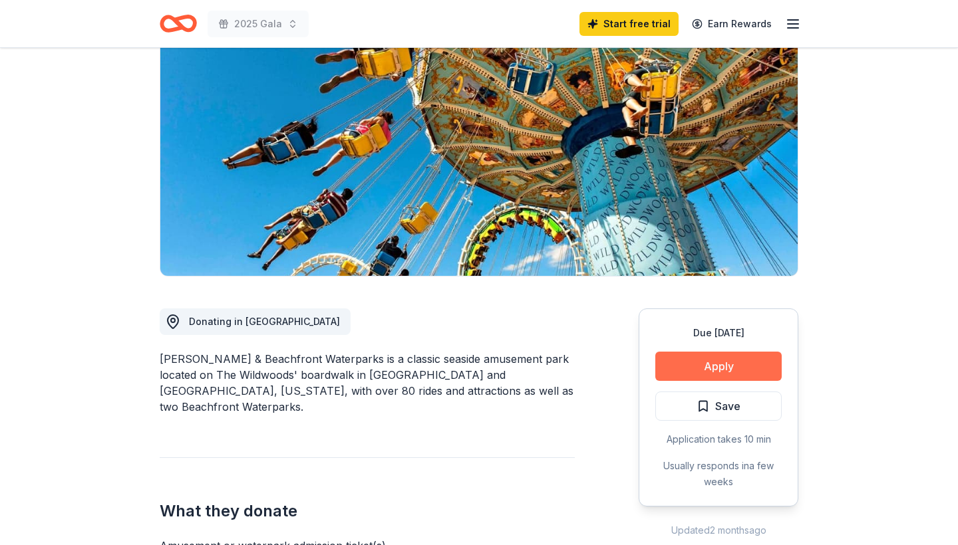
click at [718, 363] on button "Apply" at bounding box center [718, 366] width 126 height 29
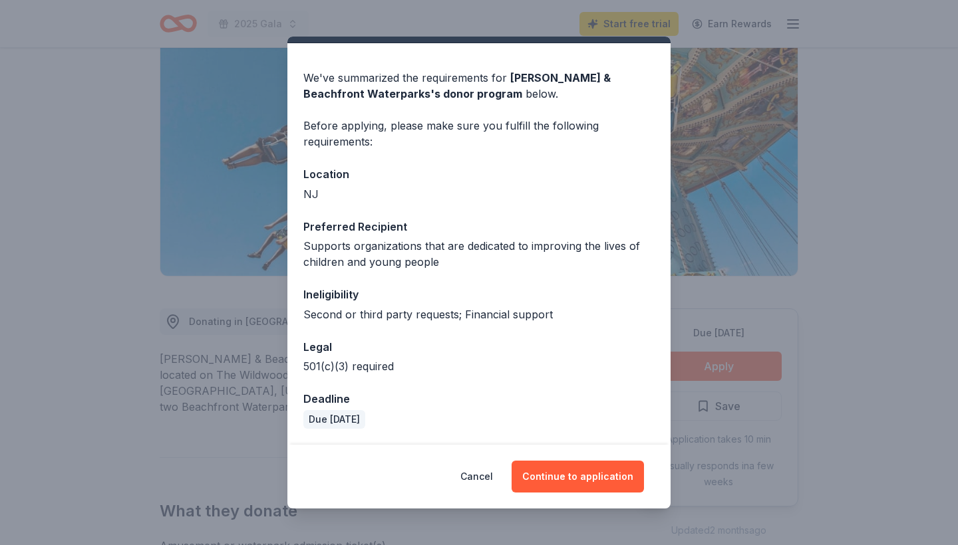
scroll to position [31, 0]
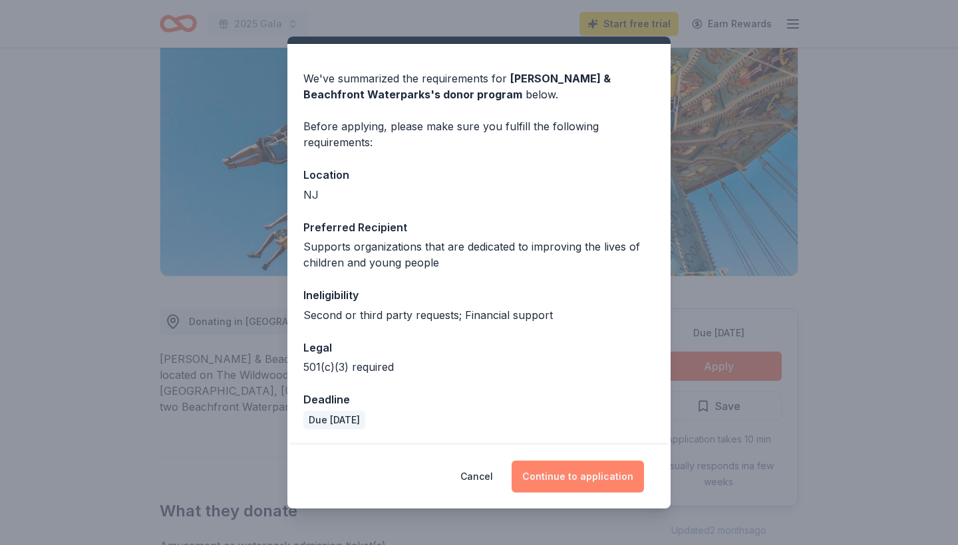
click at [589, 480] on button "Continue to application" at bounding box center [578, 477] width 132 height 32
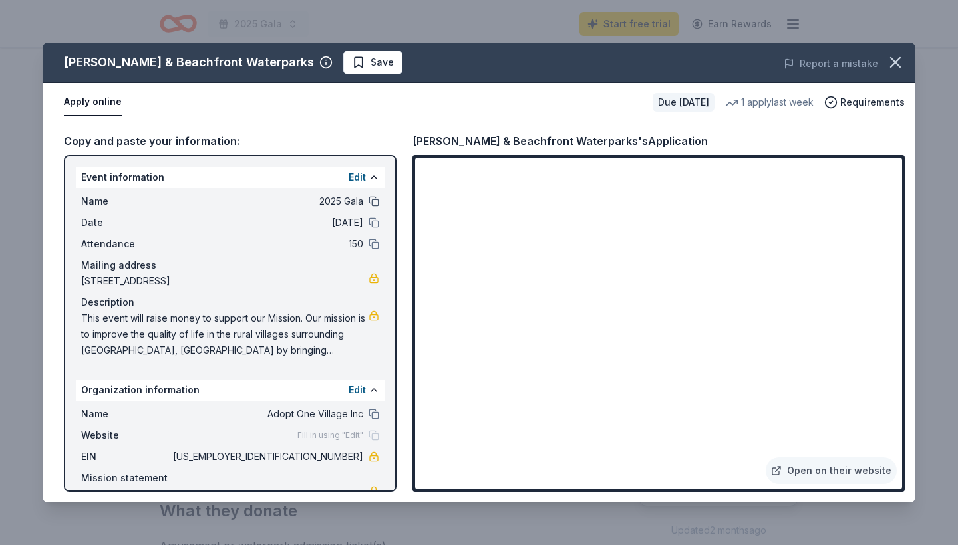
click at [373, 202] on button at bounding box center [374, 201] width 11 height 11
click at [355, 176] on button "Edit" at bounding box center [357, 178] width 17 height 16
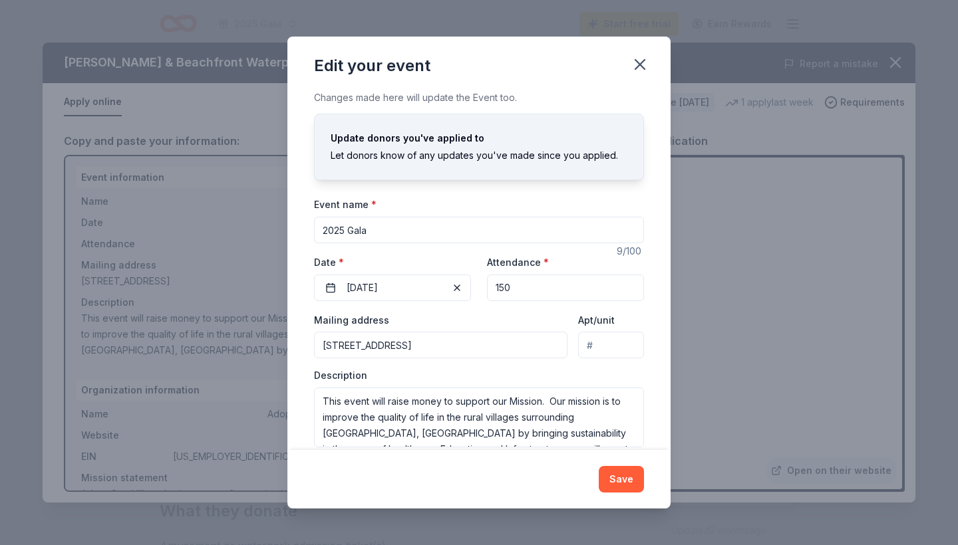
click at [324, 230] on input "2025 Gala" at bounding box center [479, 230] width 330 height 27
type input "Adopt One Village 2025 Gala"
click at [397, 345] on input "23 Mayfair Drive, West Orange, NJ, 07052" at bounding box center [440, 345] width 253 height 27
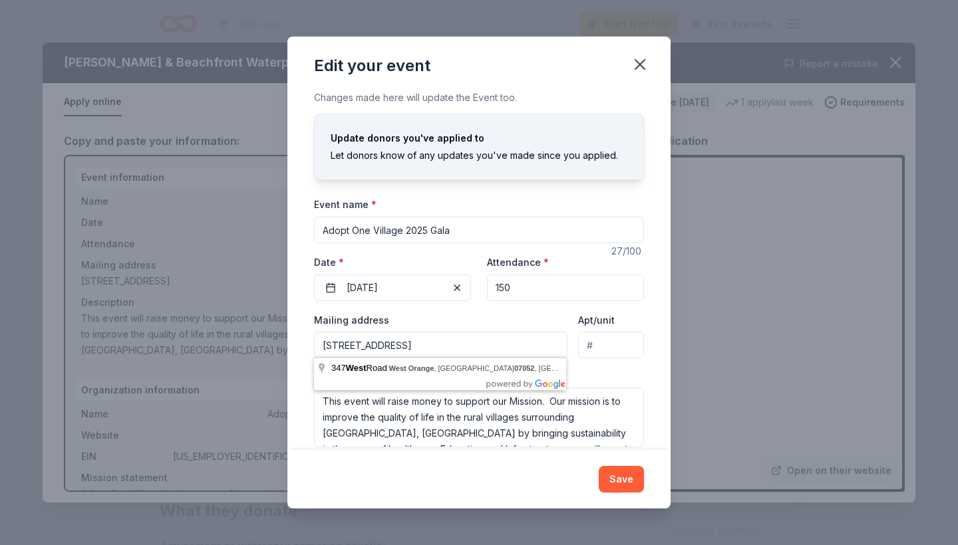
type input "PO Box 347 West Orange, NJ, 07052"
click at [536, 480] on div "Save" at bounding box center [479, 479] width 330 height 27
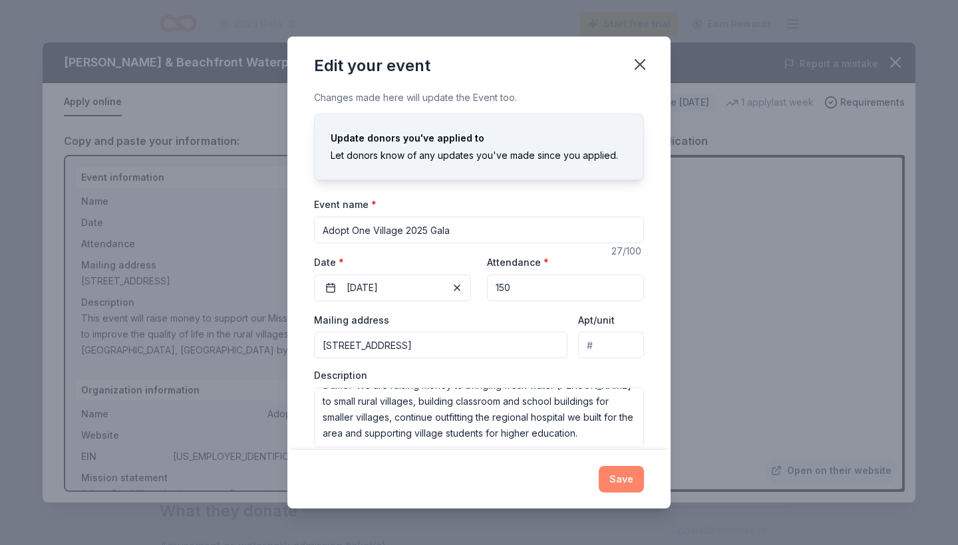
scroll to position [80, 0]
click at [621, 477] on button "Save" at bounding box center [621, 479] width 45 height 27
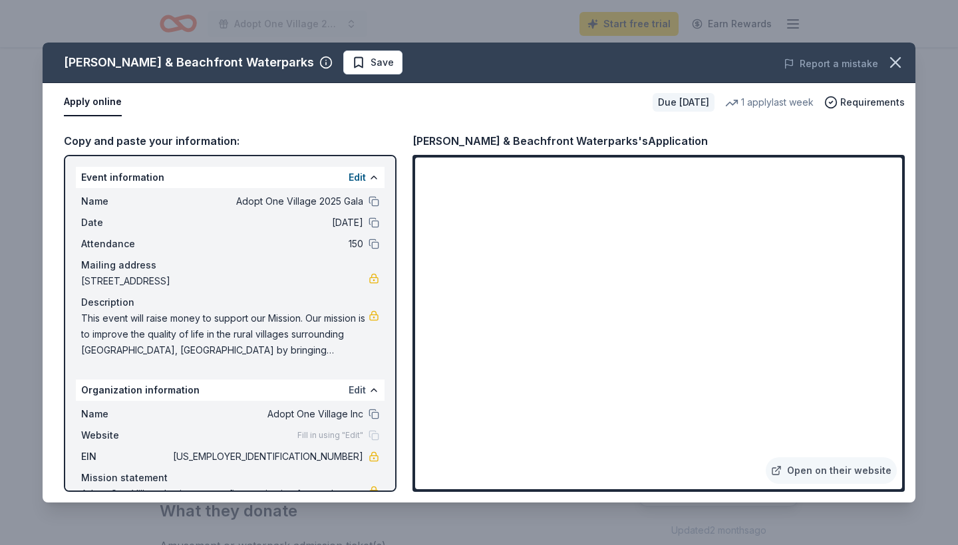
click at [354, 387] on button "Edit" at bounding box center [357, 390] width 17 height 16
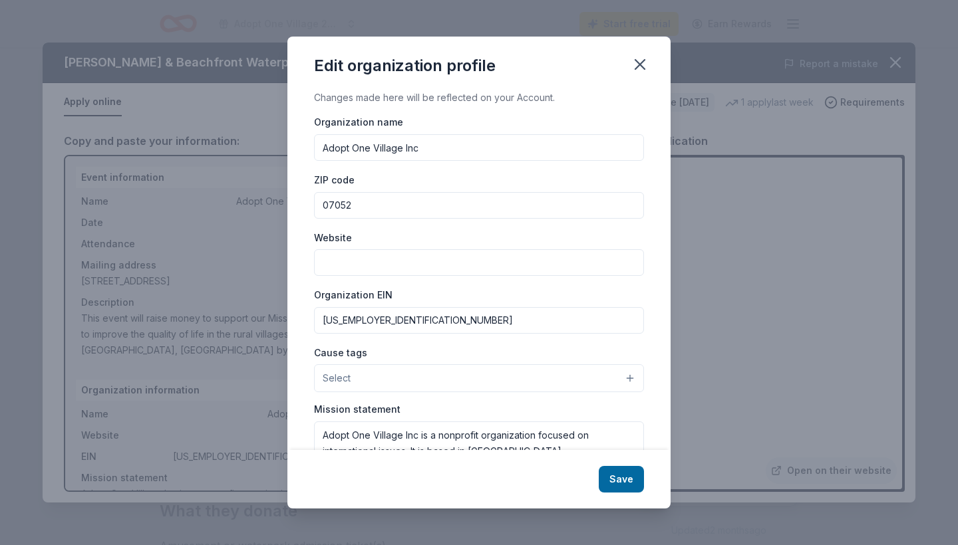
click at [339, 261] on input "Website" at bounding box center [479, 262] width 330 height 27
type input "[DOMAIN_NAME]"
click at [625, 482] on button "Save" at bounding box center [621, 479] width 45 height 27
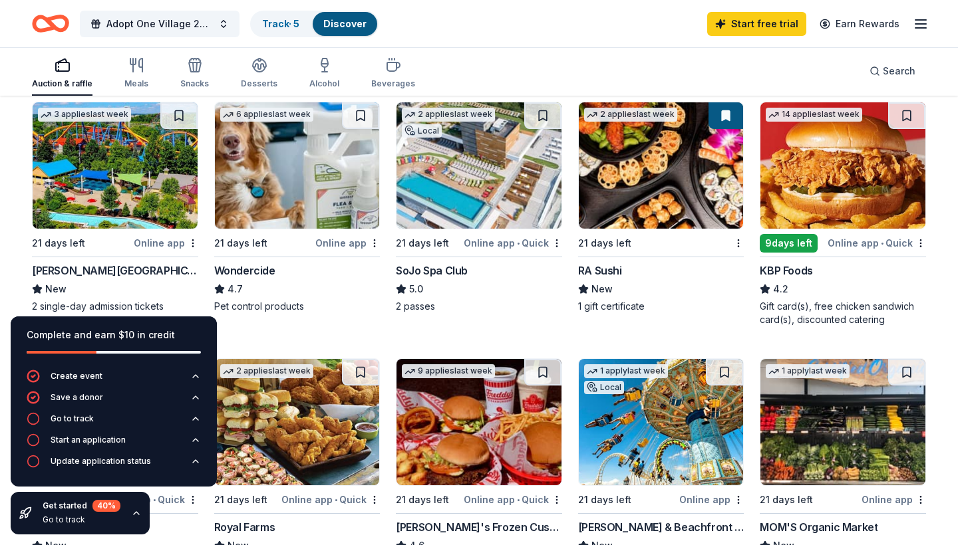
scroll to position [654, 0]
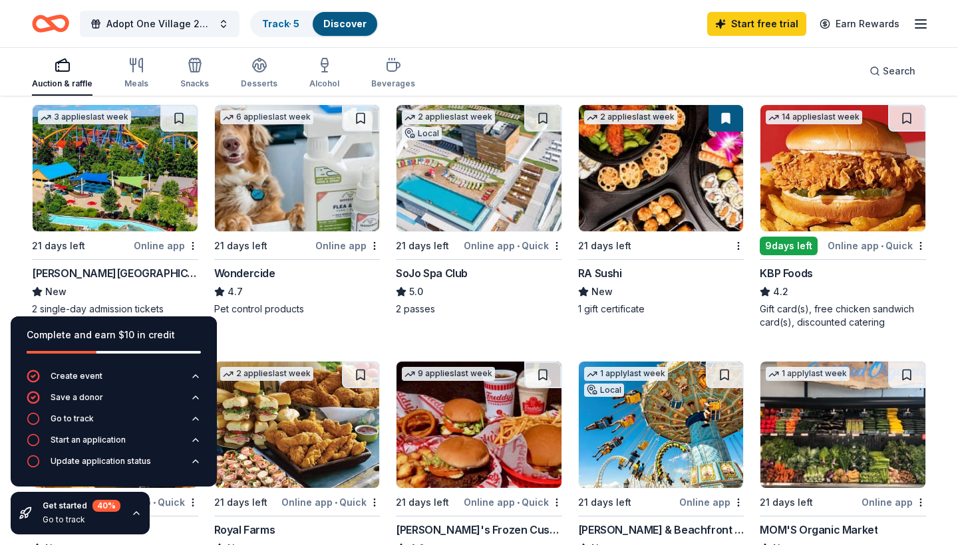
click at [119, 181] on img at bounding box center [115, 168] width 165 height 126
click at [103, 185] on img at bounding box center [115, 168] width 165 height 126
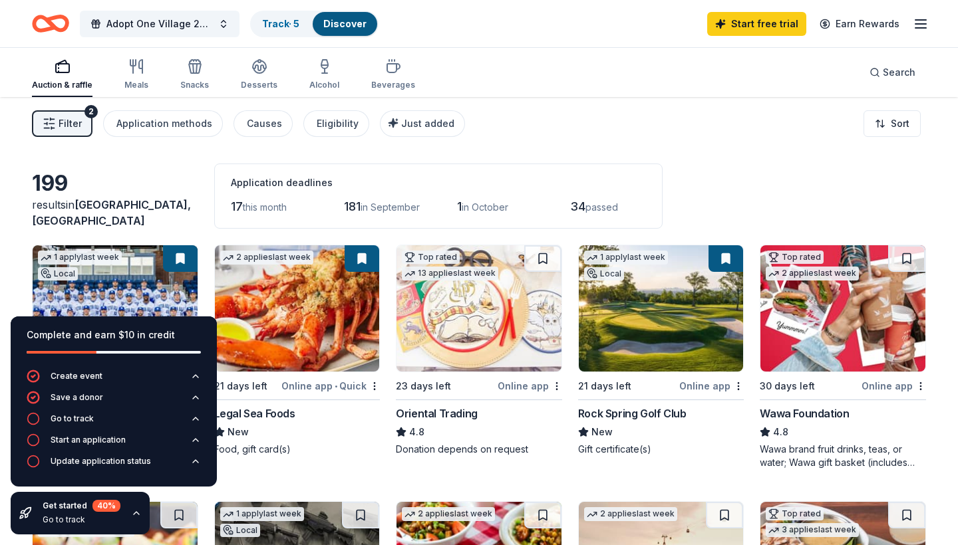
scroll to position [71, 0]
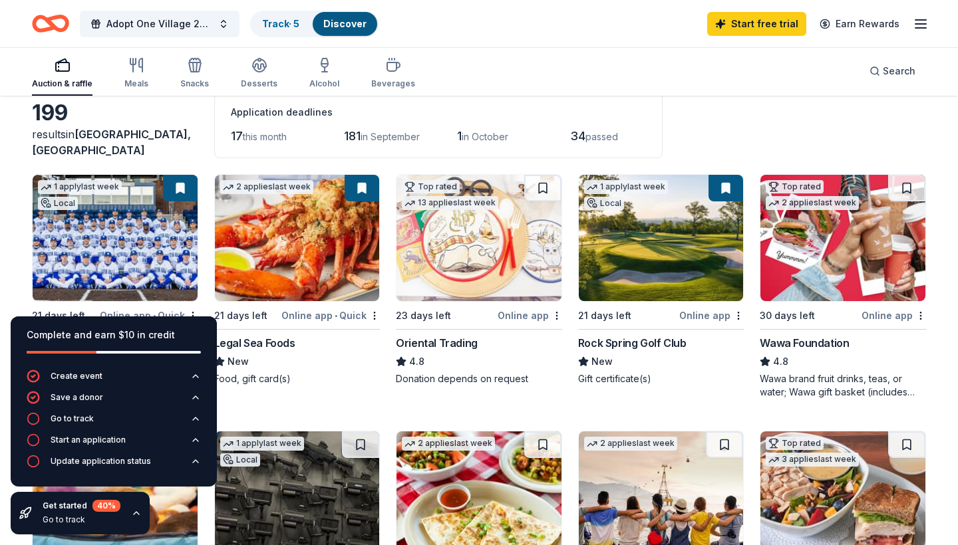
click at [828, 245] on img at bounding box center [842, 238] width 165 height 126
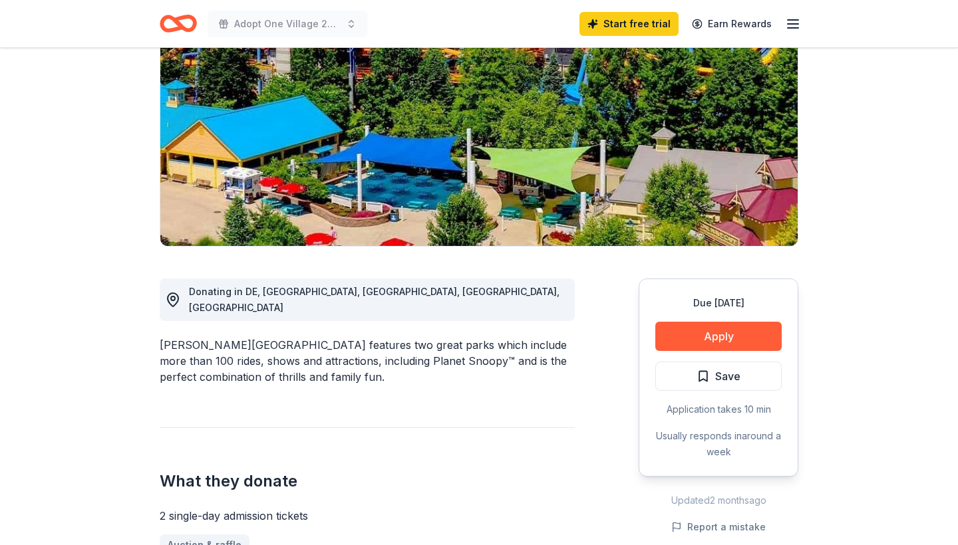
scroll to position [166, 0]
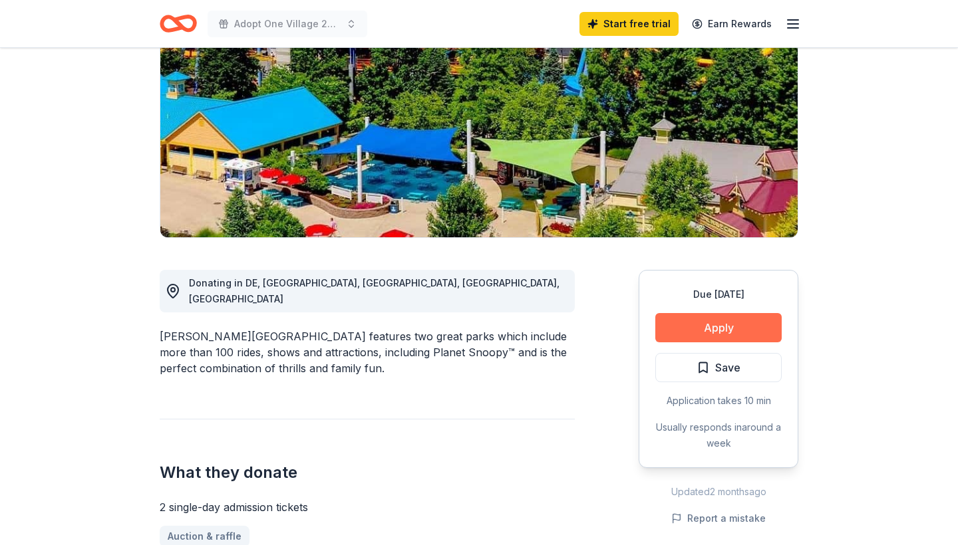
click at [721, 325] on button "Apply" at bounding box center [718, 327] width 126 height 29
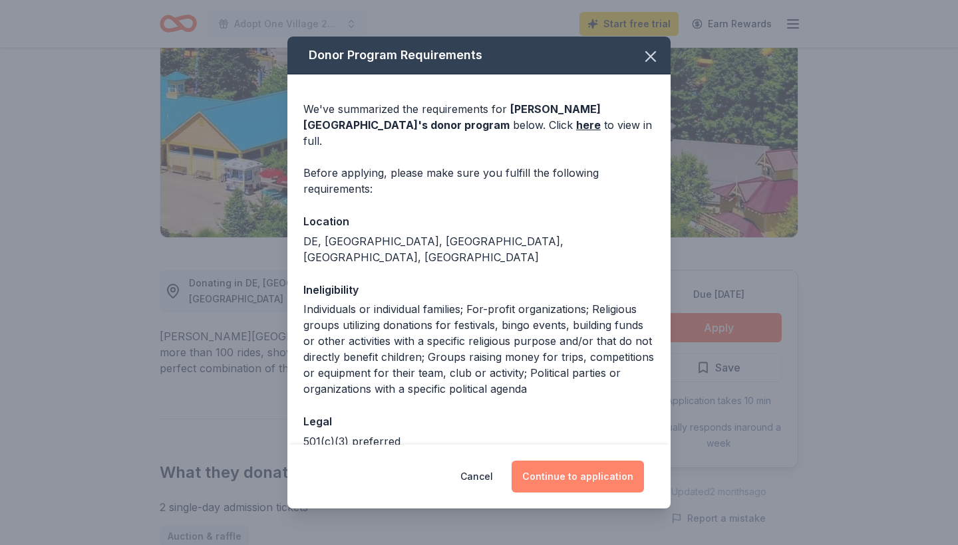
click at [576, 474] on button "Continue to application" at bounding box center [578, 477] width 132 height 32
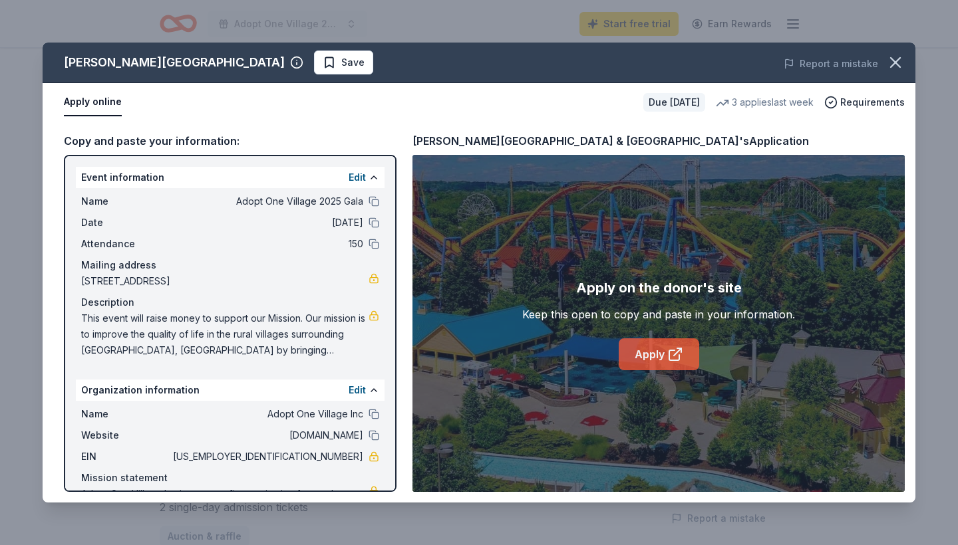
click at [657, 354] on link "Apply" at bounding box center [659, 355] width 80 height 32
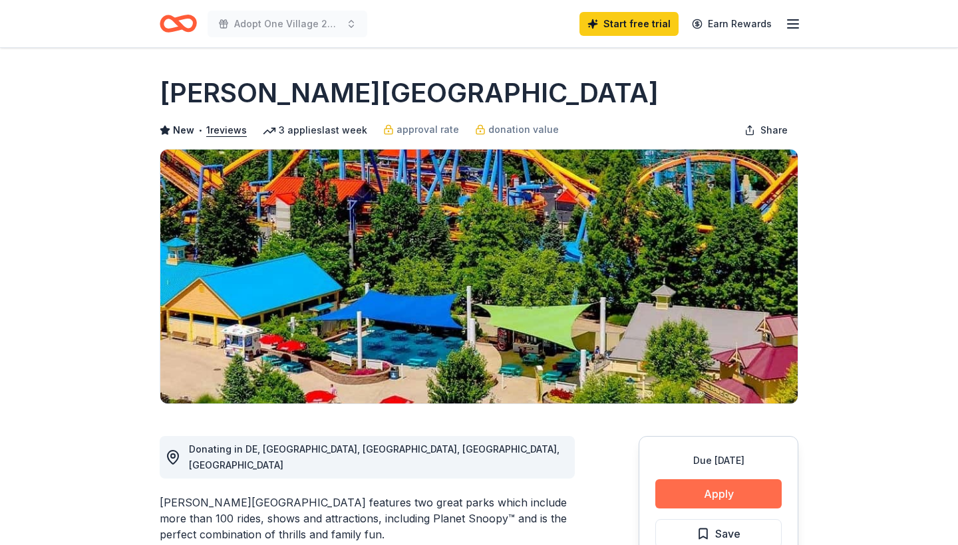
click at [723, 493] on button "Apply" at bounding box center [718, 494] width 126 height 29
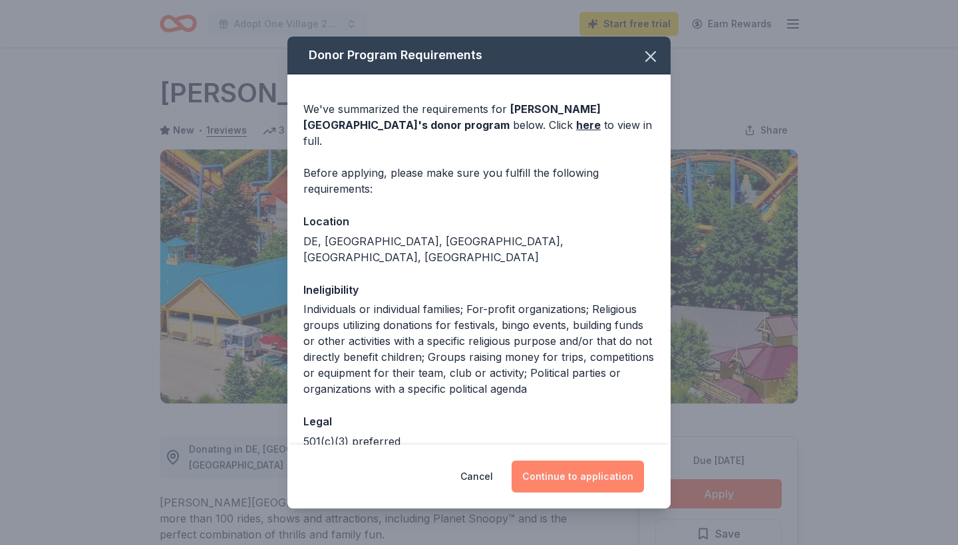
click at [583, 475] on button "Continue to application" at bounding box center [578, 477] width 132 height 32
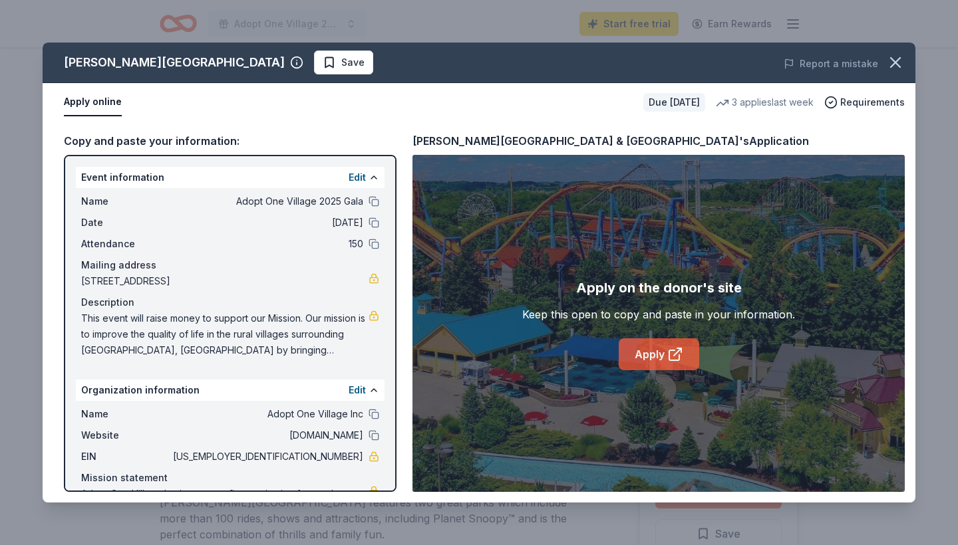
click at [649, 353] on link "Apply" at bounding box center [659, 355] width 80 height 32
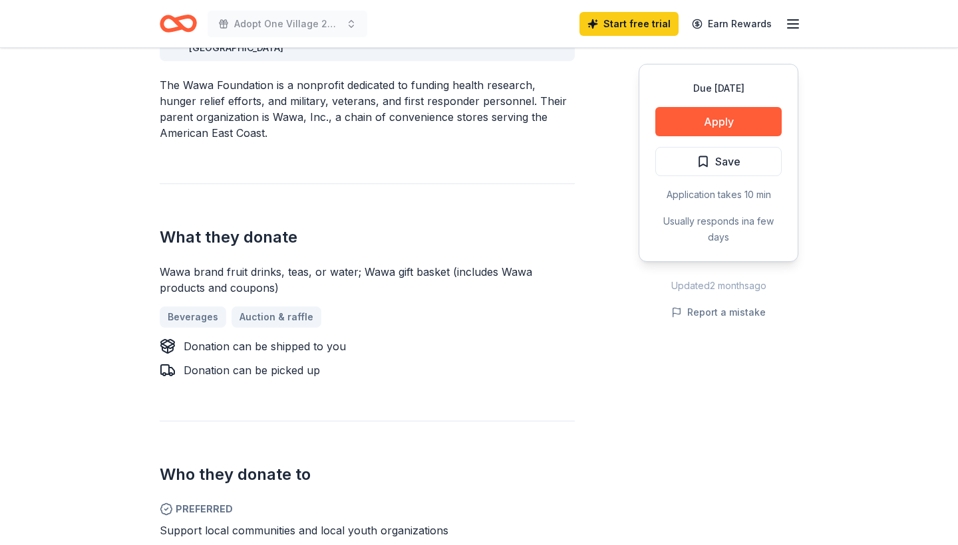
scroll to position [425, 0]
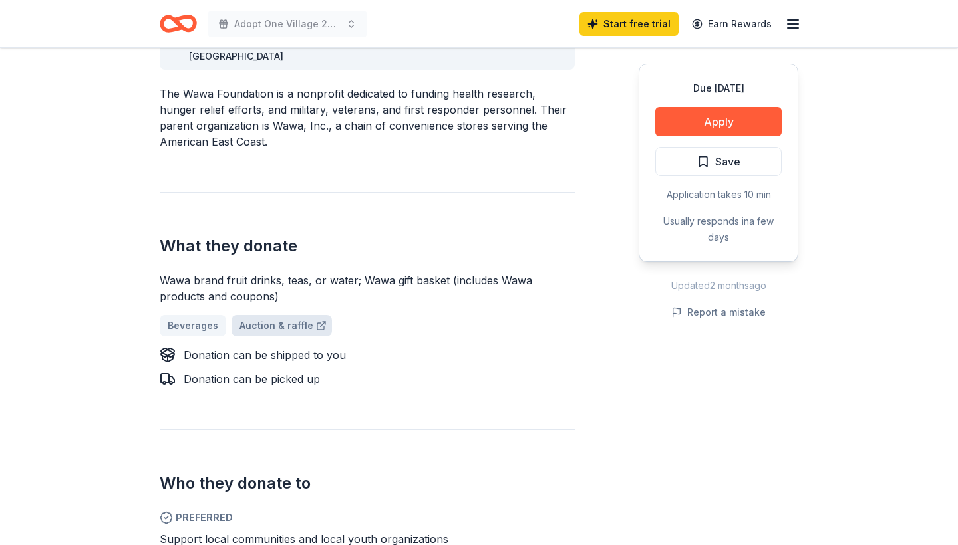
click at [266, 315] on link "Auction & raffle" at bounding box center [281, 325] width 100 height 21
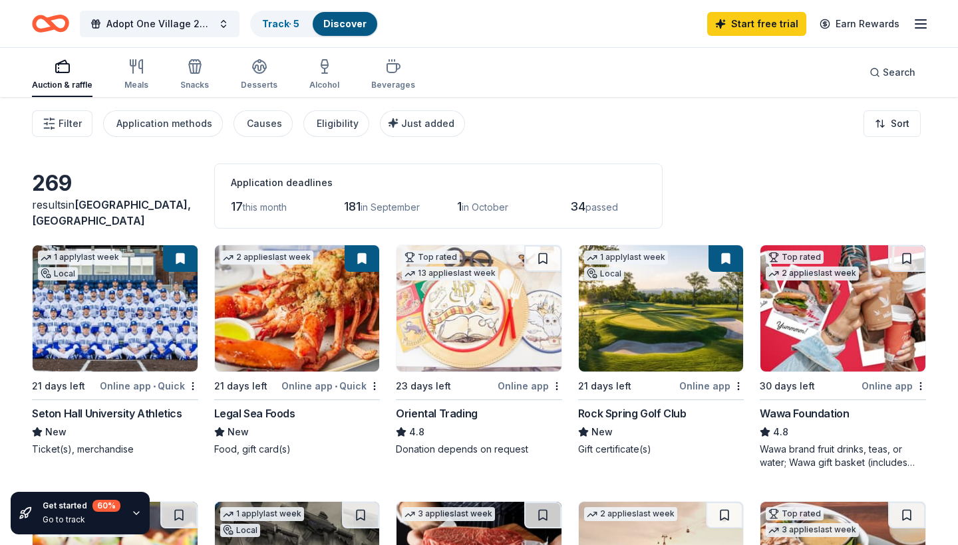
click at [835, 312] on img at bounding box center [842, 308] width 165 height 126
click at [762, 21] on link "Start free trial" at bounding box center [756, 24] width 99 height 24
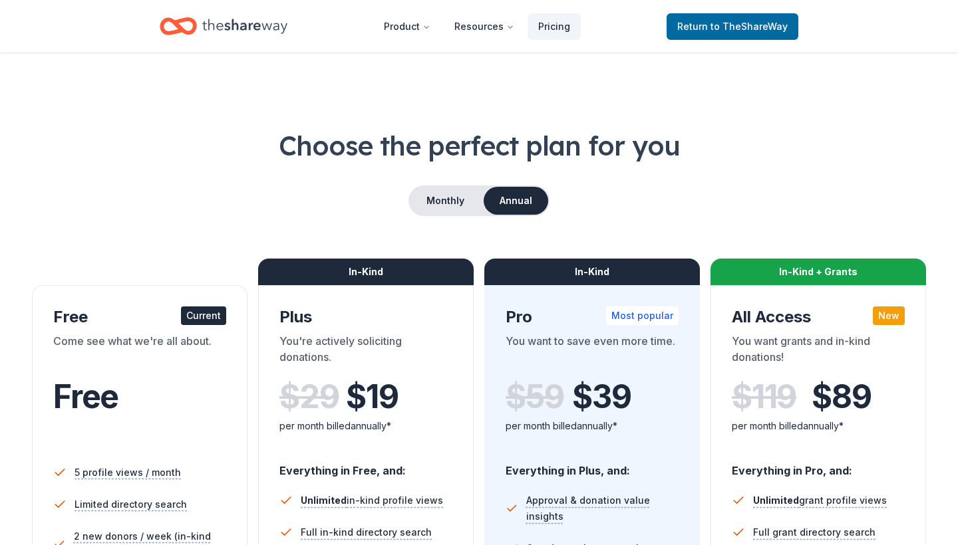
click at [142, 392] on div "Free" at bounding box center [139, 397] width 173 height 37
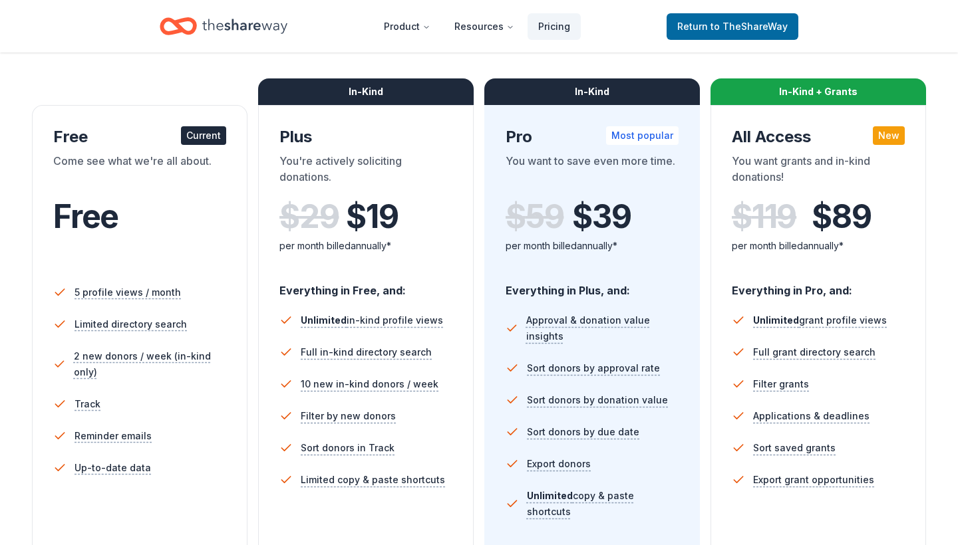
scroll to position [182, 0]
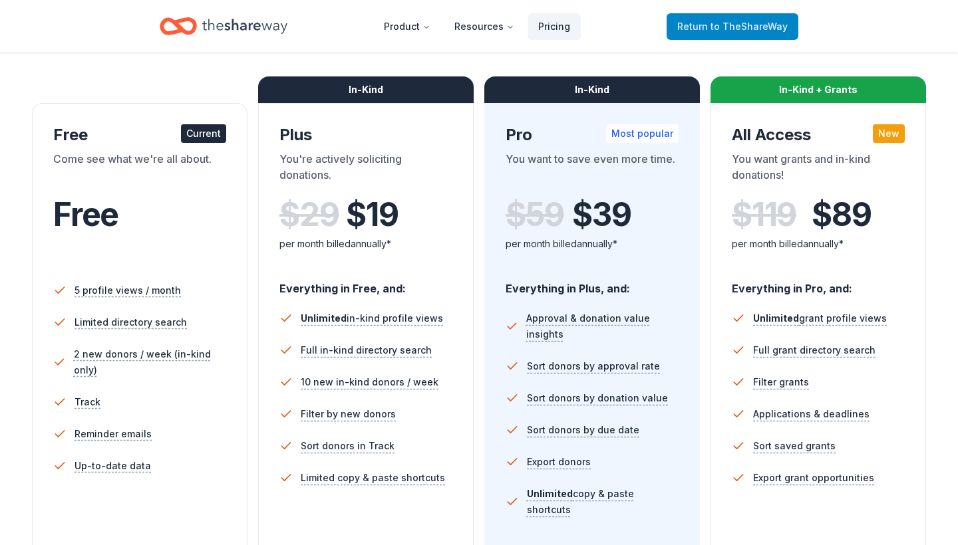
click at [714, 28] on span "to TheShareWay" at bounding box center [748, 26] width 77 height 11
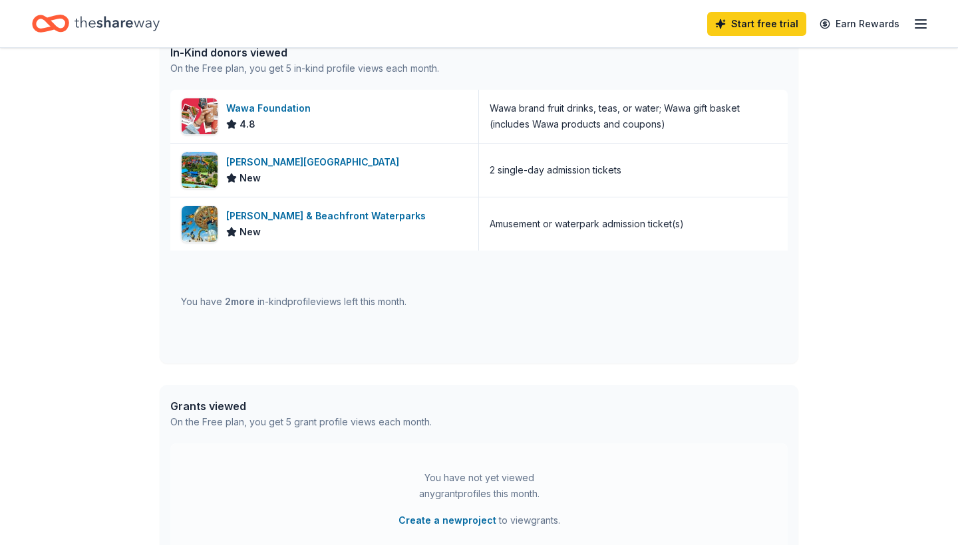
scroll to position [369, 0]
click at [206, 172] on img at bounding box center [200, 170] width 36 height 36
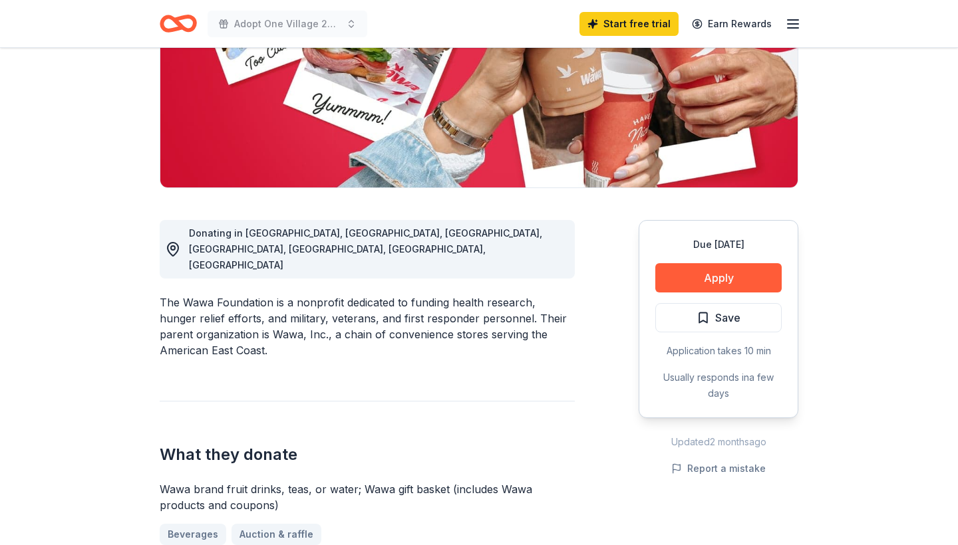
scroll to position [220, 0]
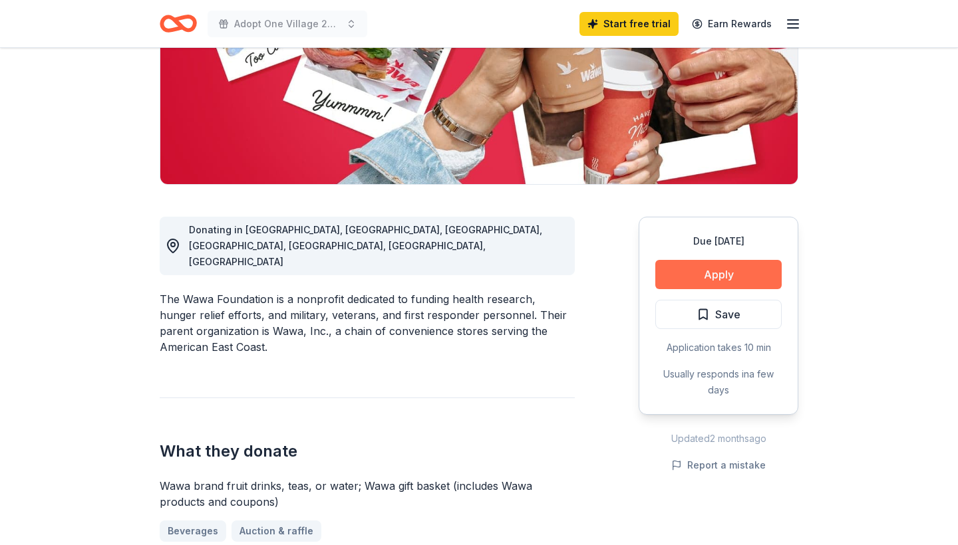
click at [722, 275] on button "Apply" at bounding box center [718, 274] width 126 height 29
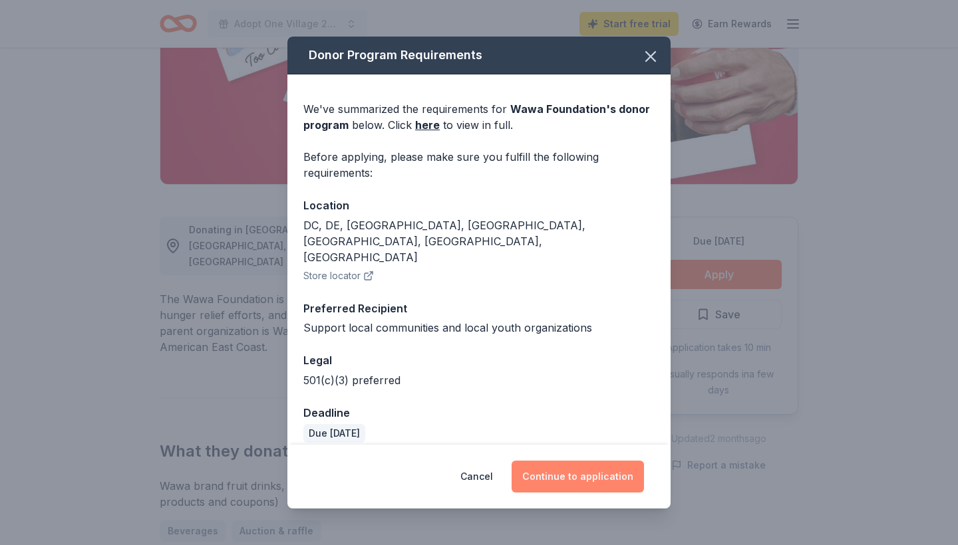
click at [582, 466] on button "Continue to application" at bounding box center [578, 477] width 132 height 32
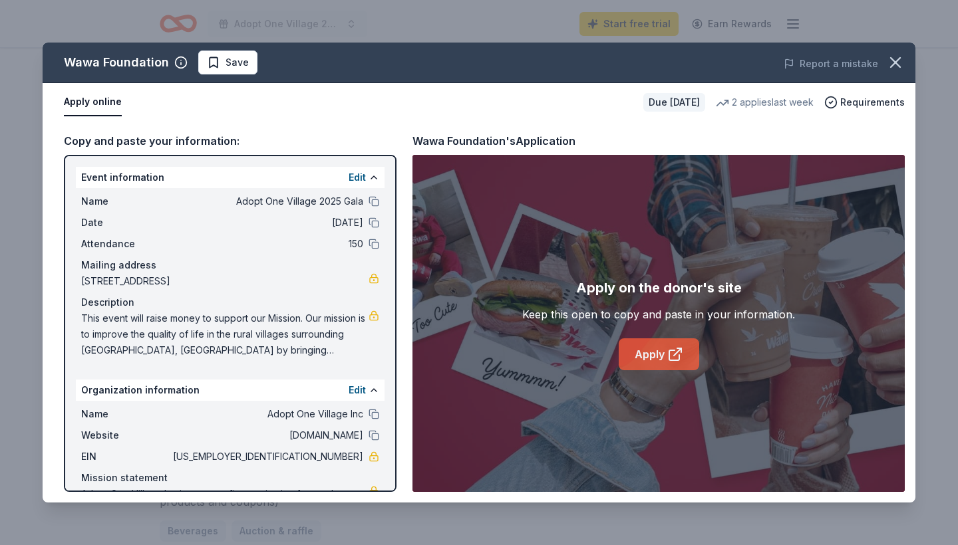
click at [657, 353] on link "Apply" at bounding box center [659, 355] width 80 height 32
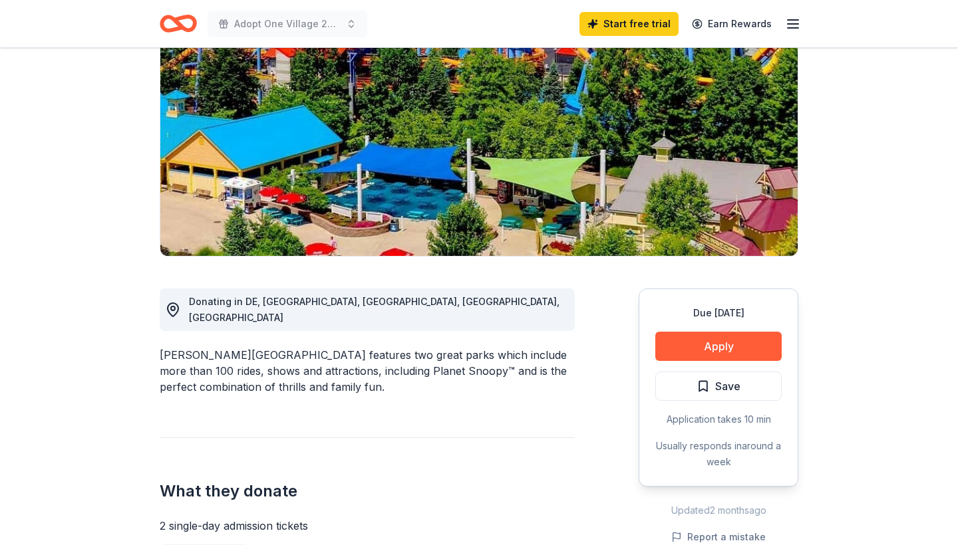
scroll to position [150, 0]
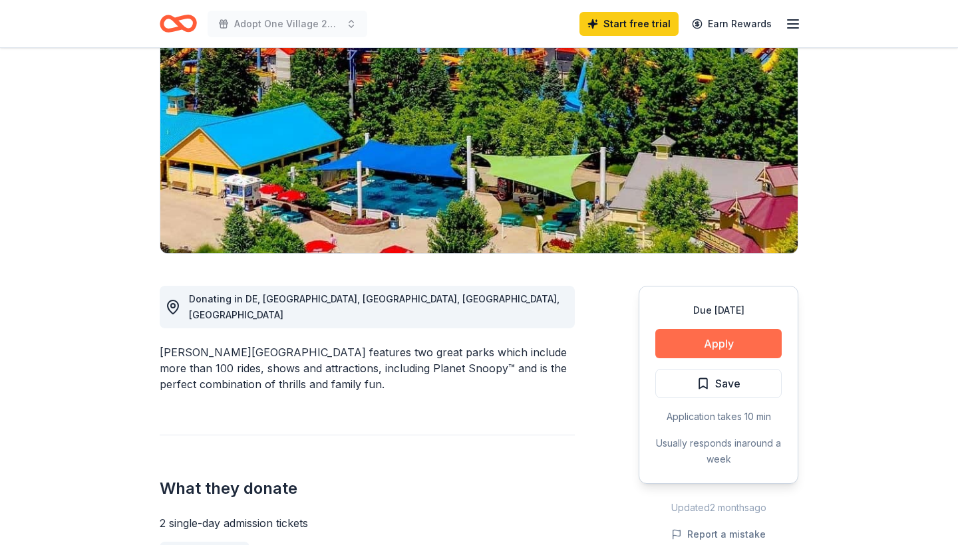
click at [721, 343] on button "Apply" at bounding box center [718, 343] width 126 height 29
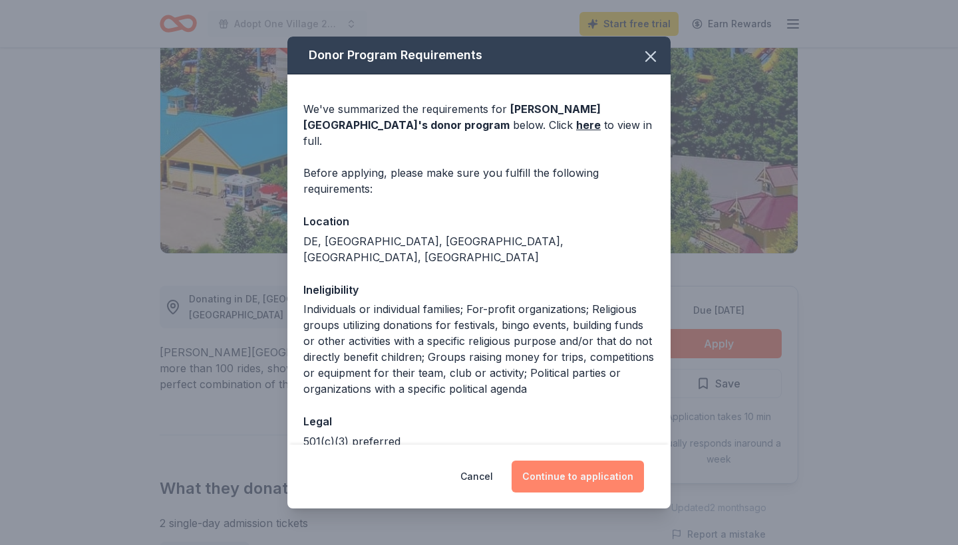
click at [585, 472] on button "Continue to application" at bounding box center [578, 477] width 132 height 32
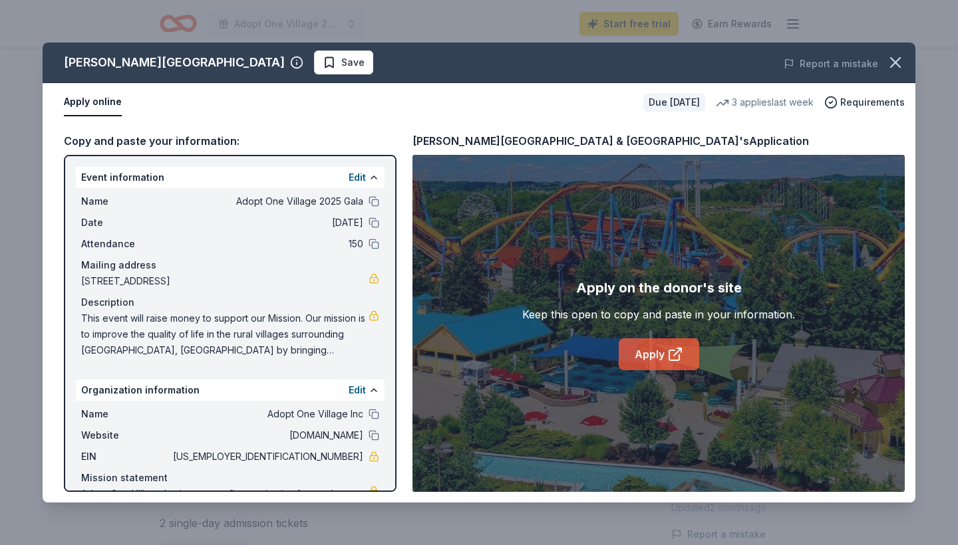
click at [651, 353] on link "Apply" at bounding box center [659, 355] width 80 height 32
